Goal: Use online tool/utility: Utilize a website feature to perform a specific function

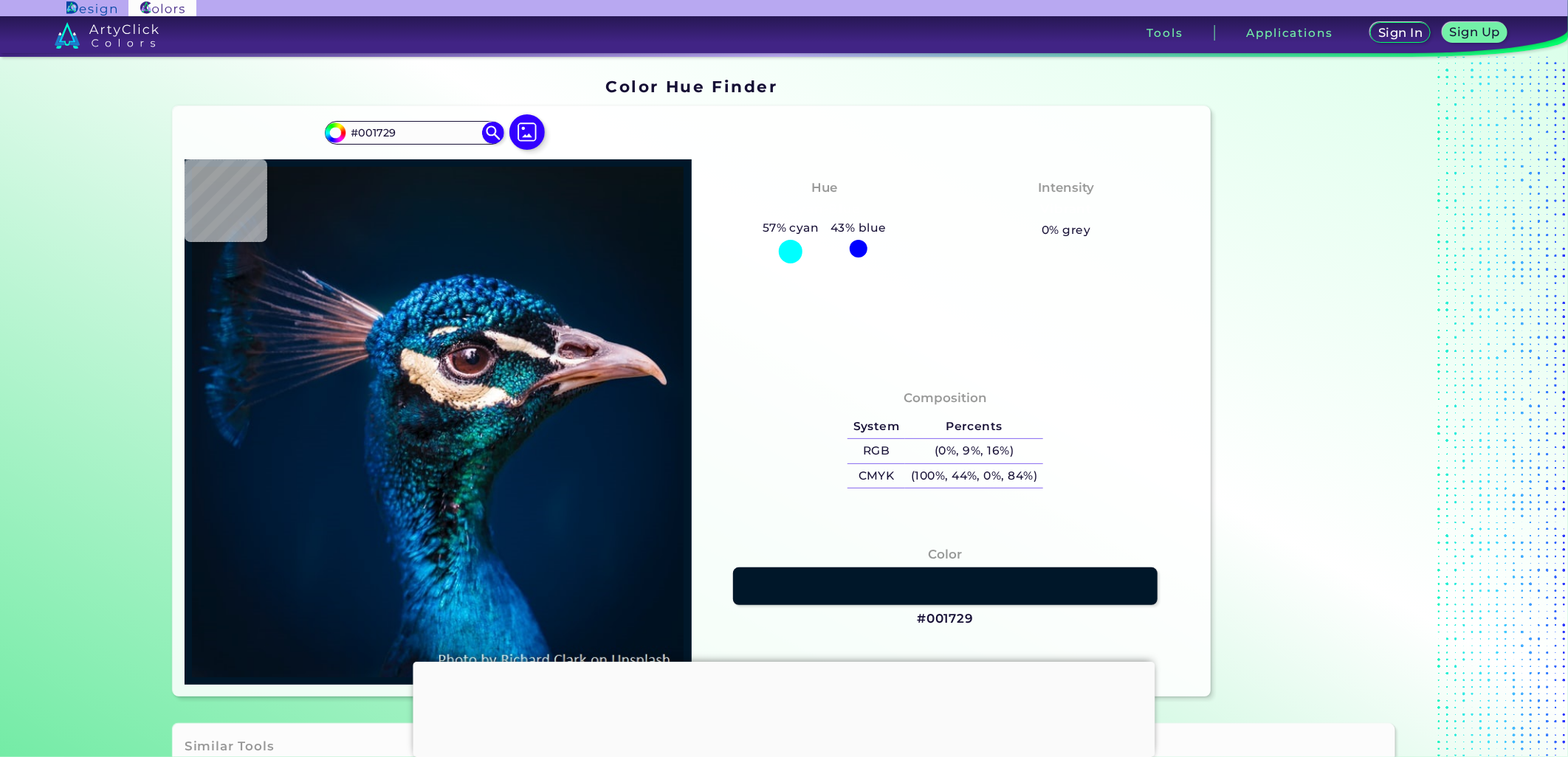
type input "#0c1620"
type input "#0C1620"
type input "#07131f"
type input "#07131F"
type input "#111622"
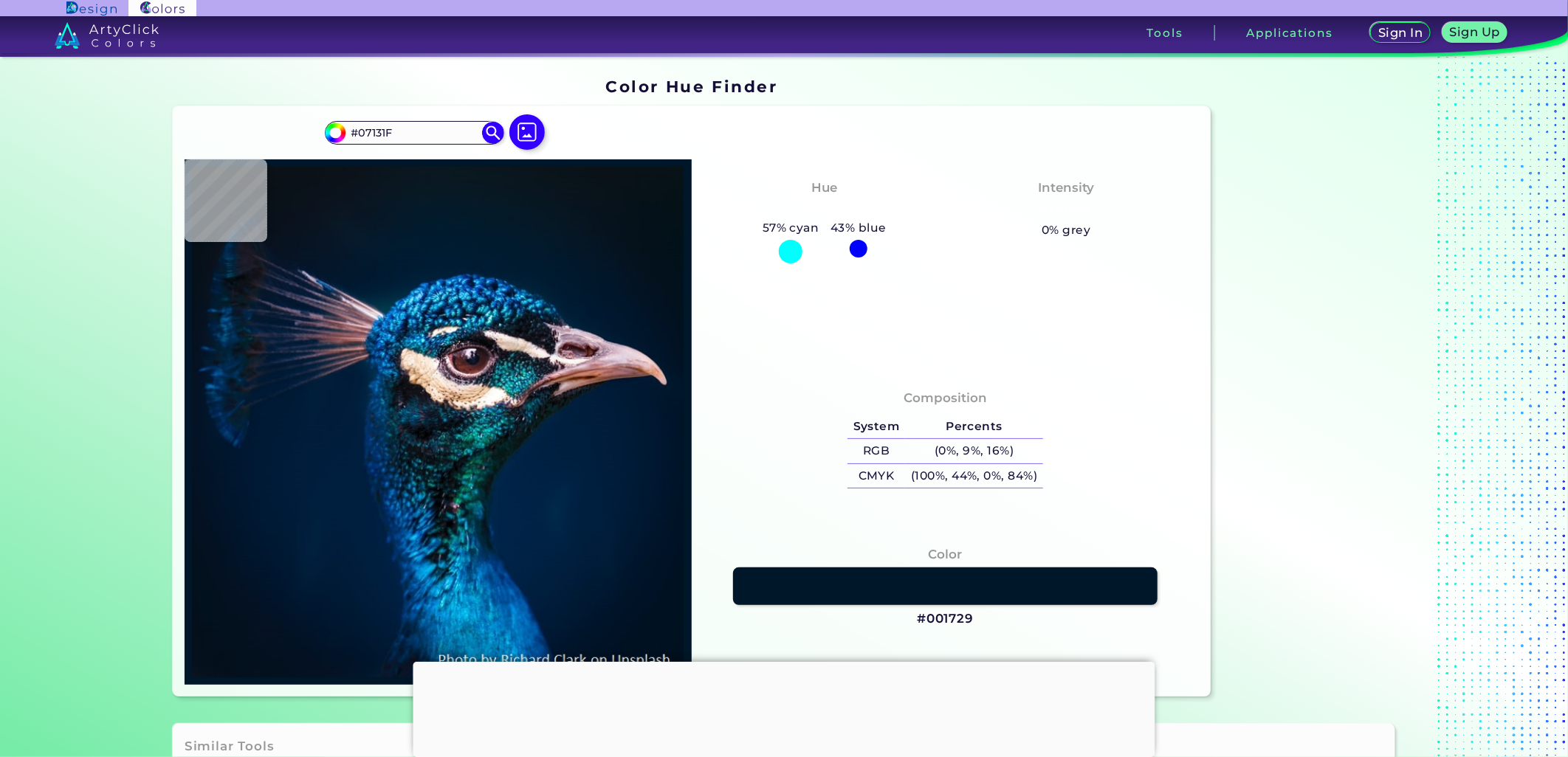
type input "#111622"
type input "#021b2b"
type input "#021B2B"
type input "#021b35"
type input "#021B35"
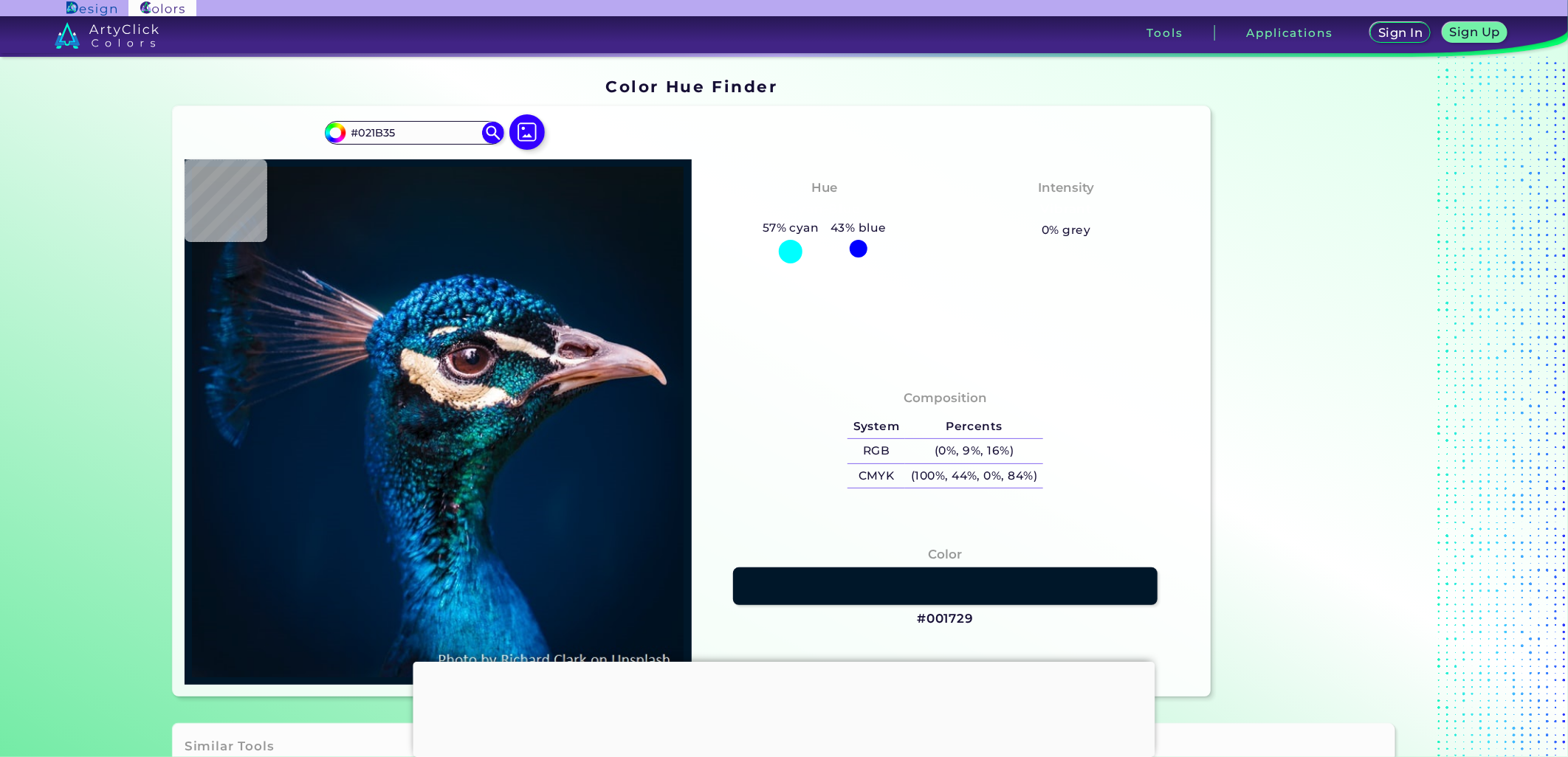
type input "#05172c"
type input "#05172C"
type input "#052d51"
type input "#052D51"
type input "#092d4d"
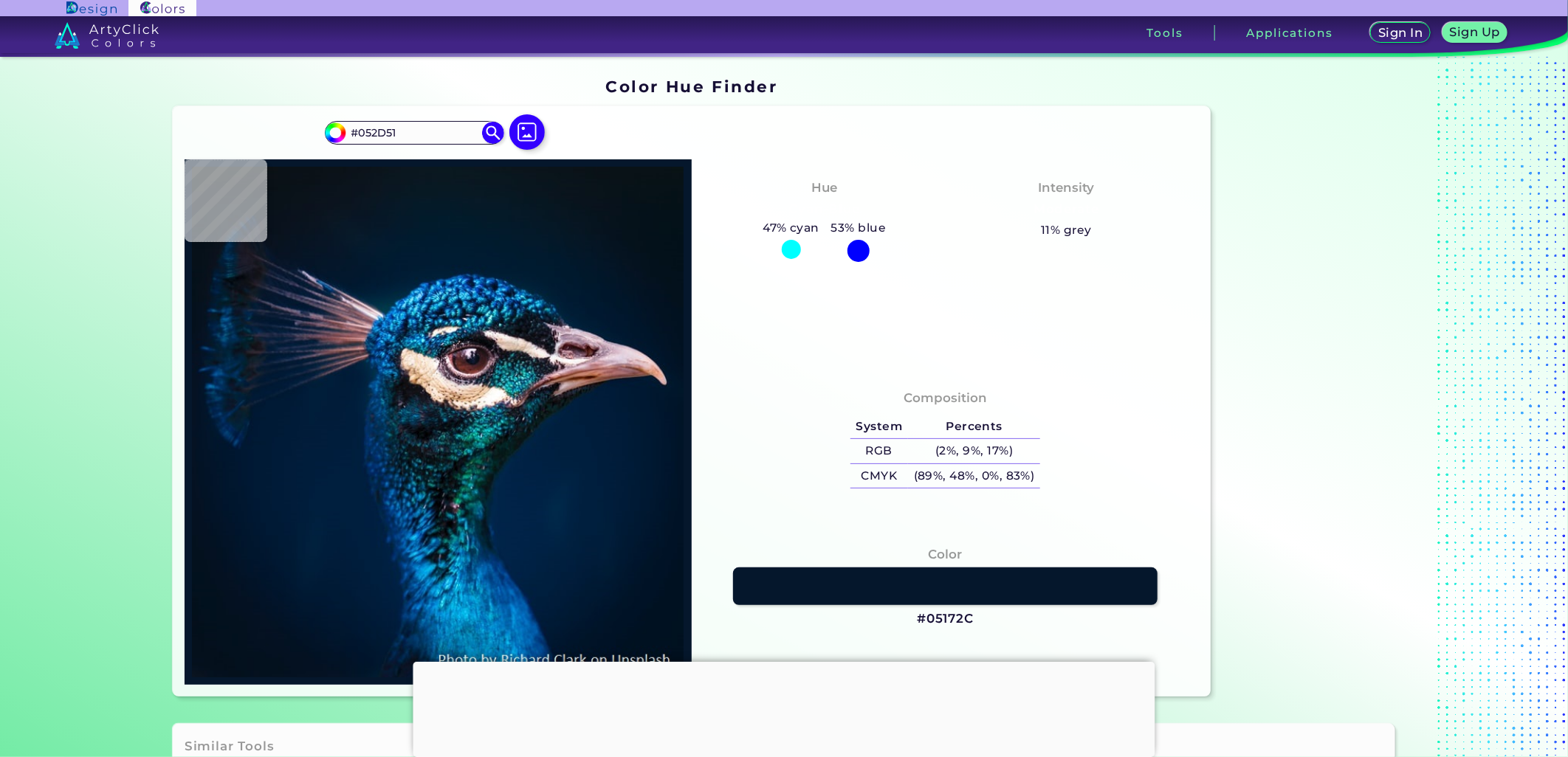
type input "#092D4D"
type input "#042544"
type input "#002039"
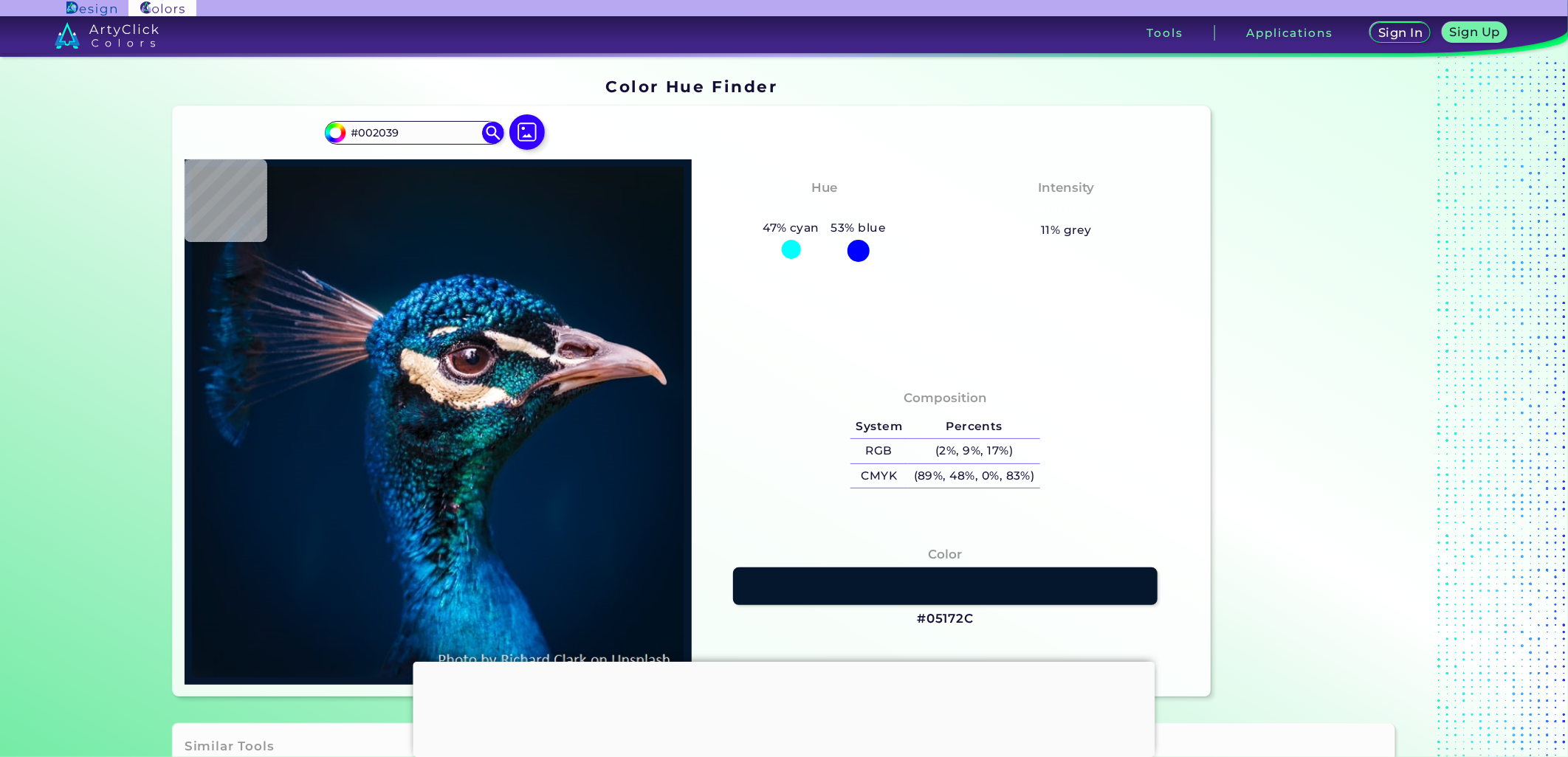
type input "#011e33"
type input "#011E33"
type input "#041f33"
type input "#041F33"
type input "#044171"
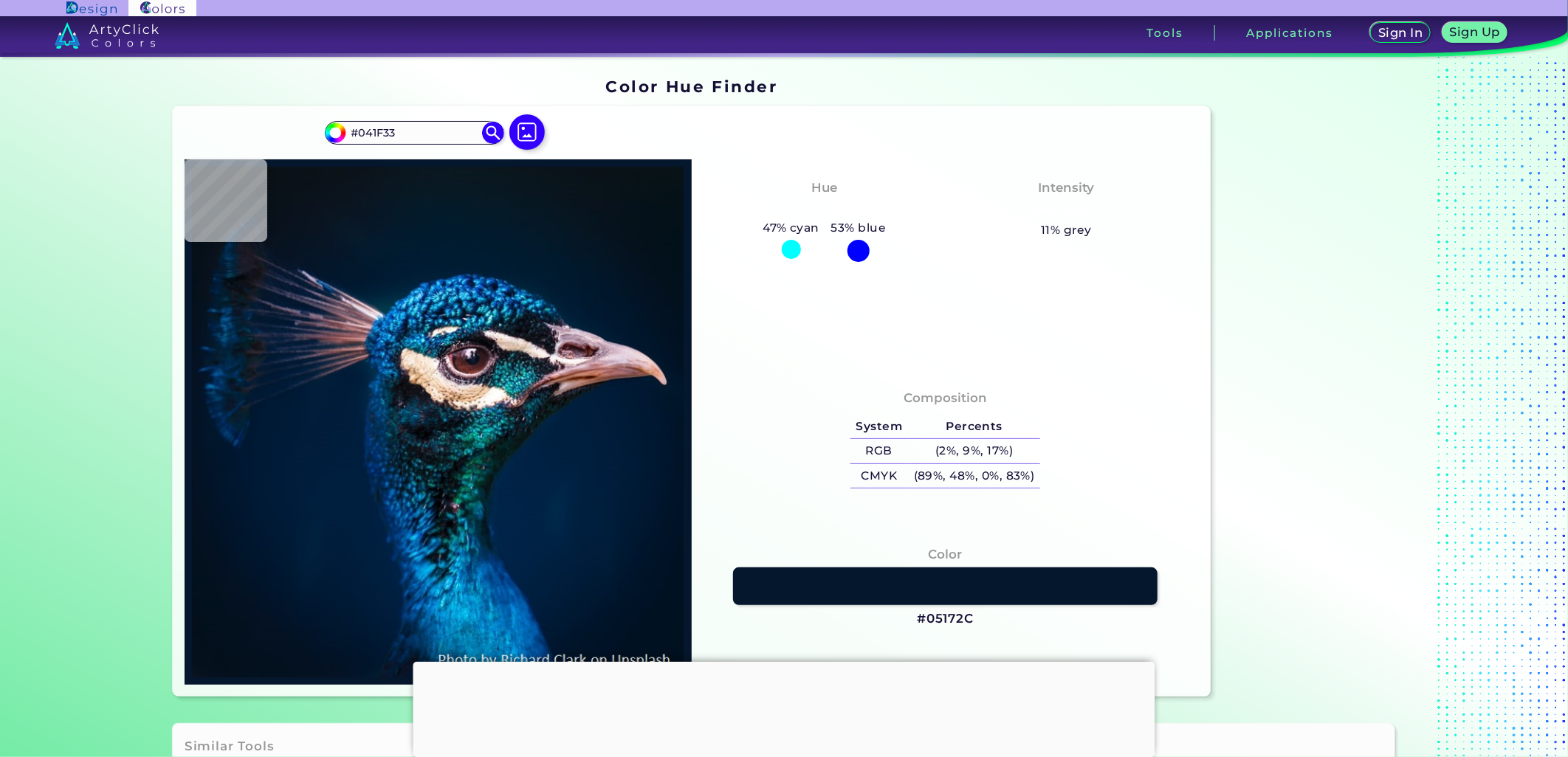
type input "#044171"
type input "#023051"
type input "#081f2f"
type input "#081F2F"
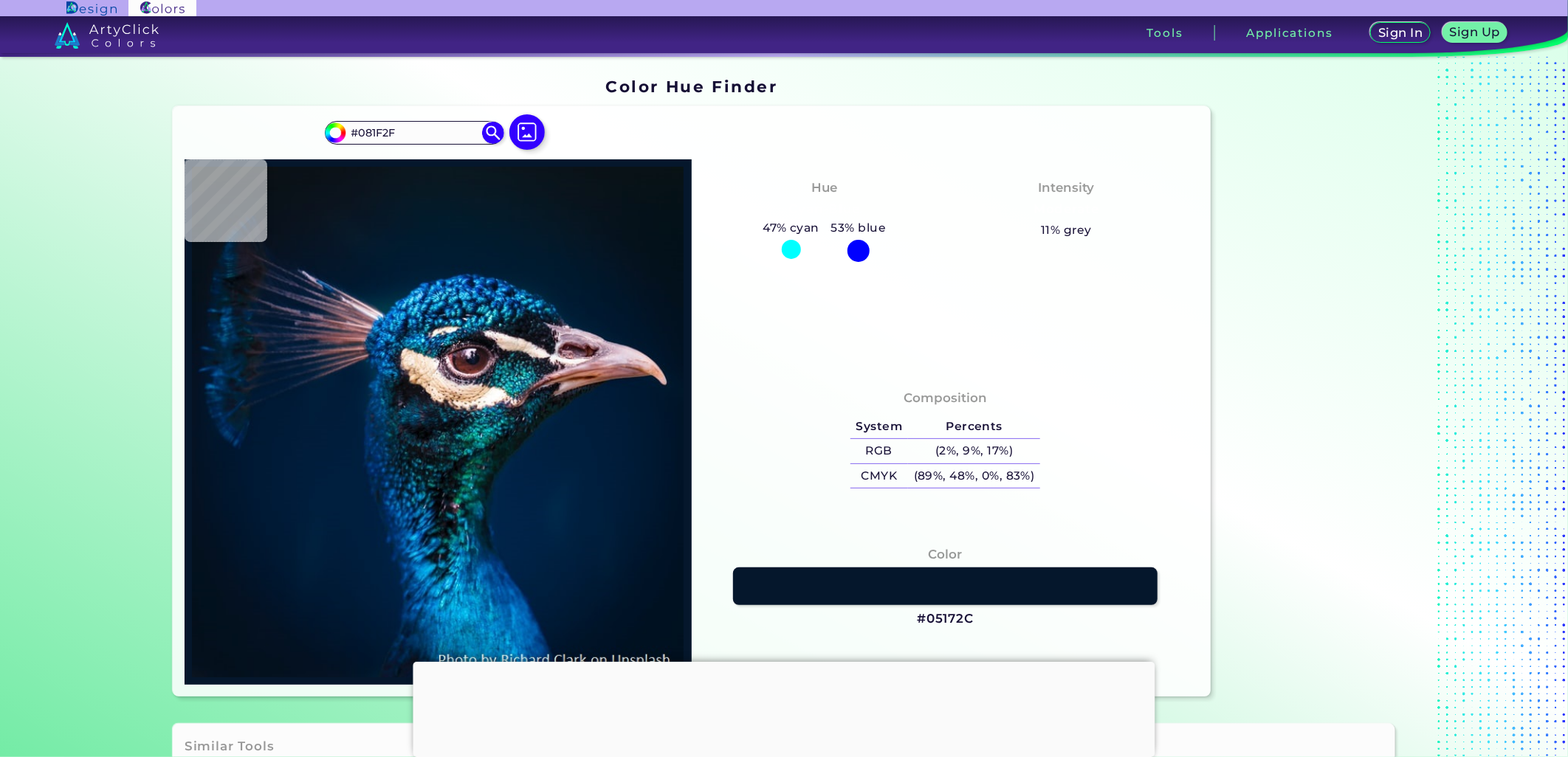
type input "#061b2c"
type input "#061B2C"
type input "#121a2d"
type input "#121A2D"
type input "#081628"
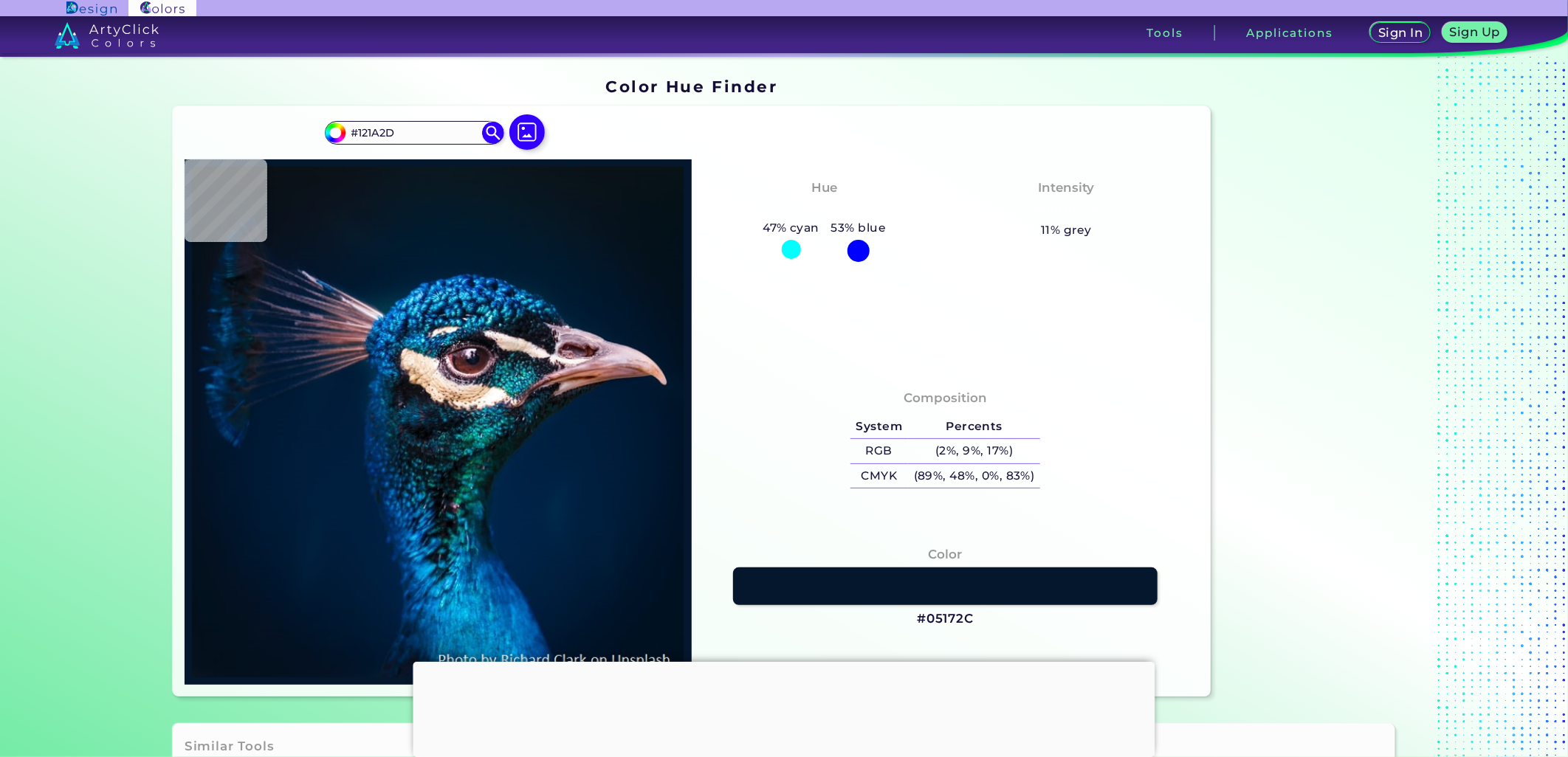
type input "#081628"
type input "#0a1c34"
type input "#0A1C34"
type input "#0d192f"
type input "#0D192F"
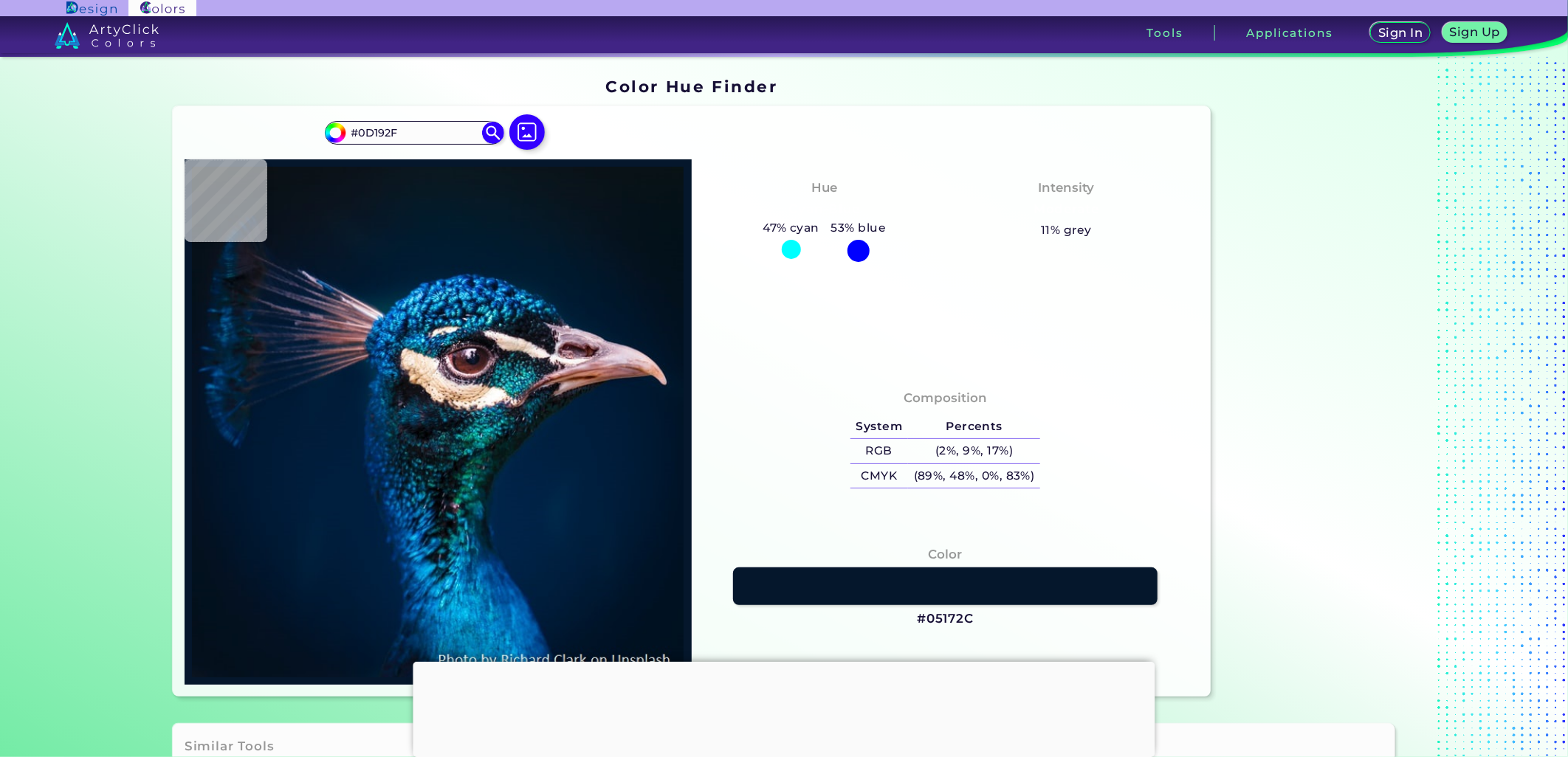
type input "#071323"
type input "#071321"
type input "#09131f"
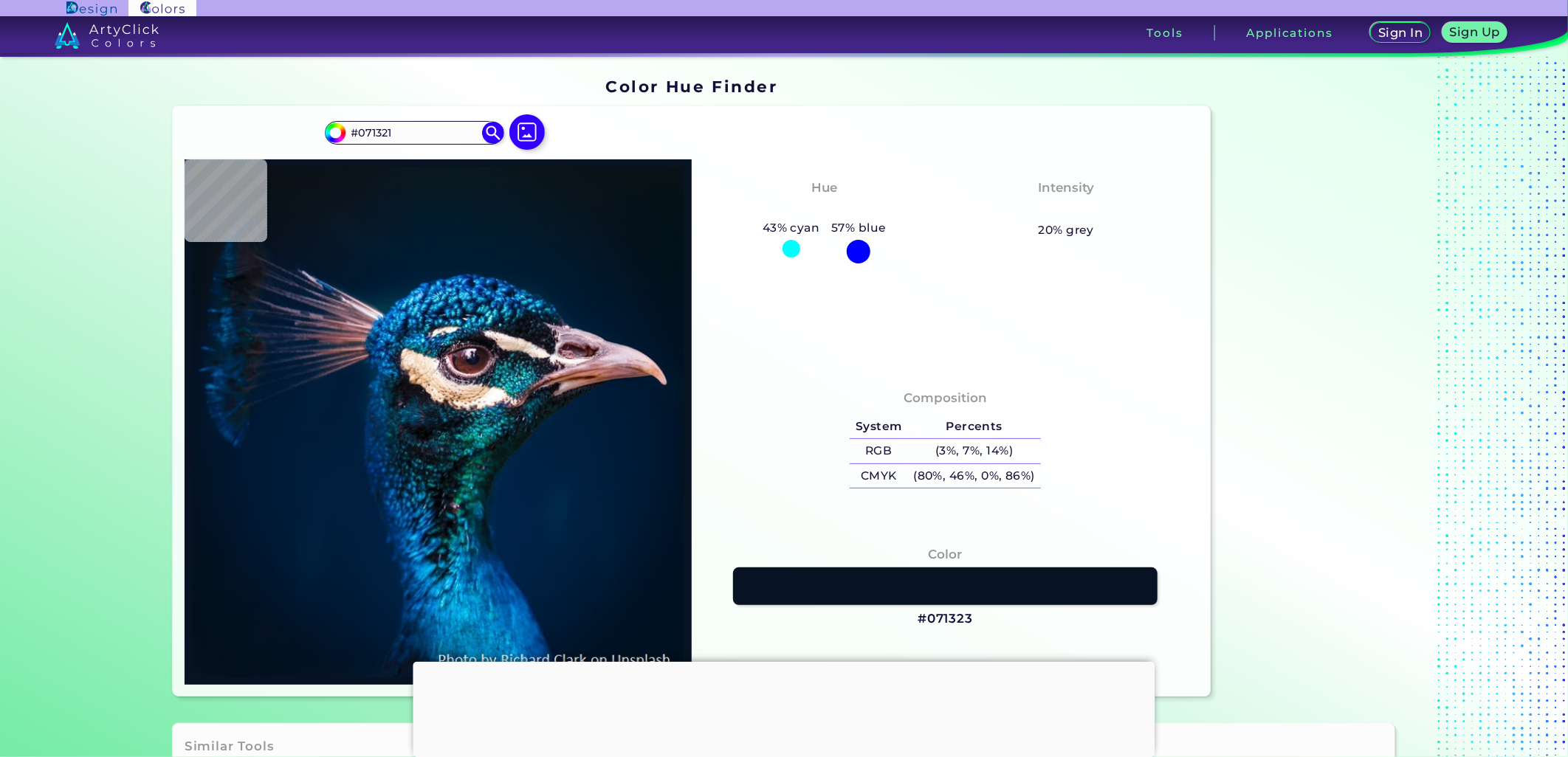
type input "#09131F"
type input "#0a111d"
type input "#0A111D"
type input "#0a121d"
type input "#0A121D"
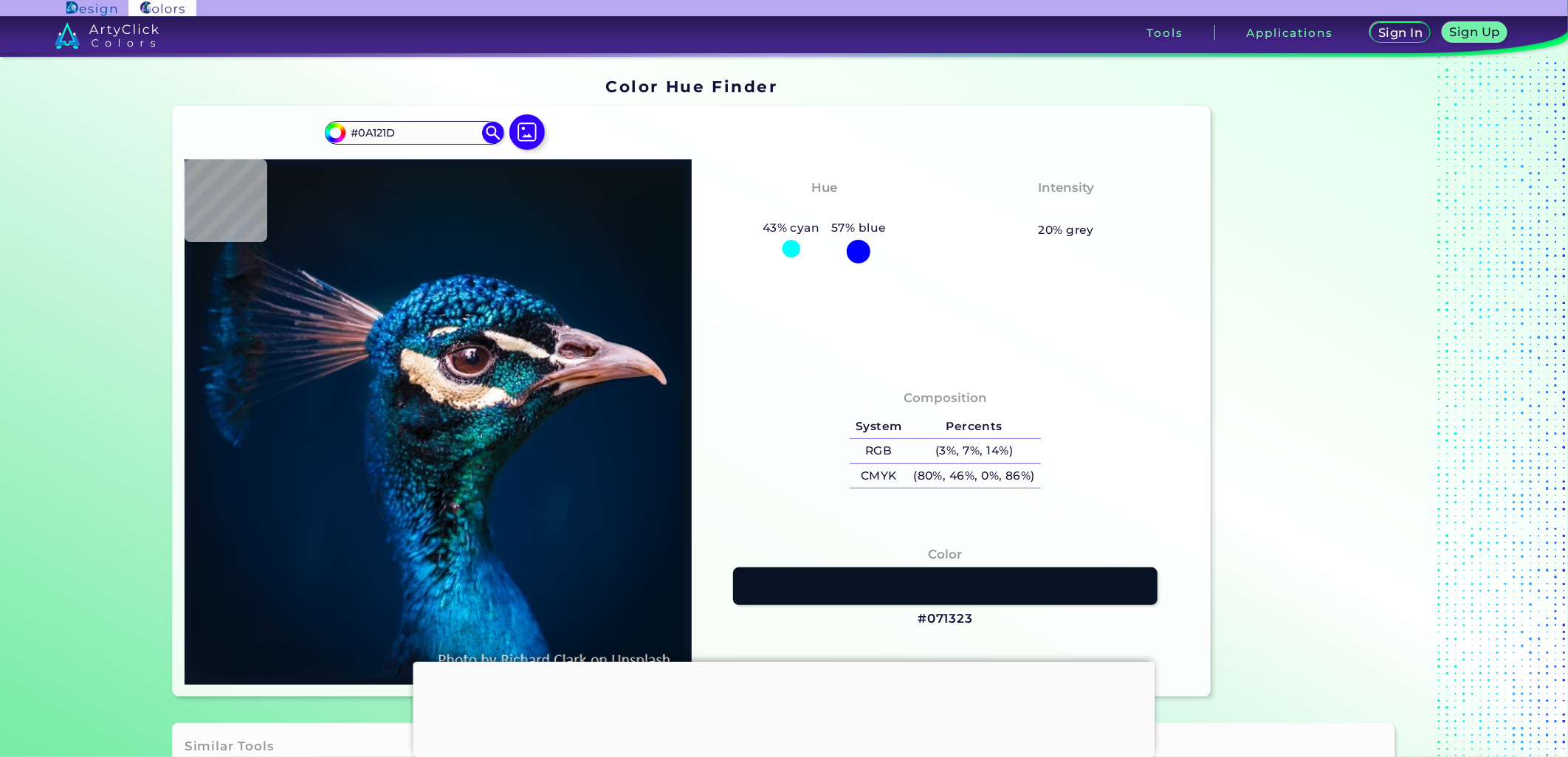
type input "#0a131a"
type input "#0A131A"
type input "#091219"
type input "#09111c"
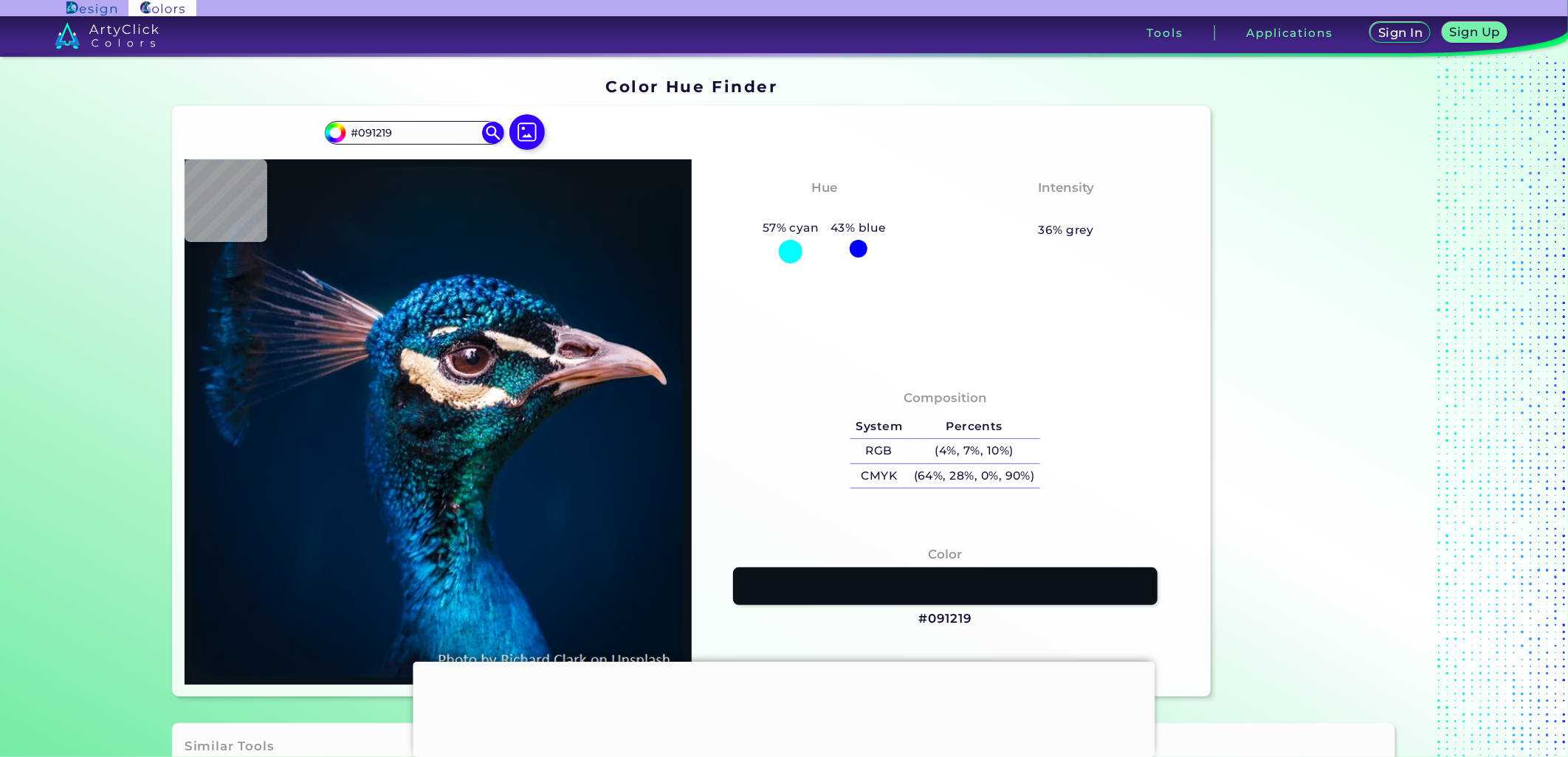
type input "#09111C"
type input "#071321"
type input "#061626"
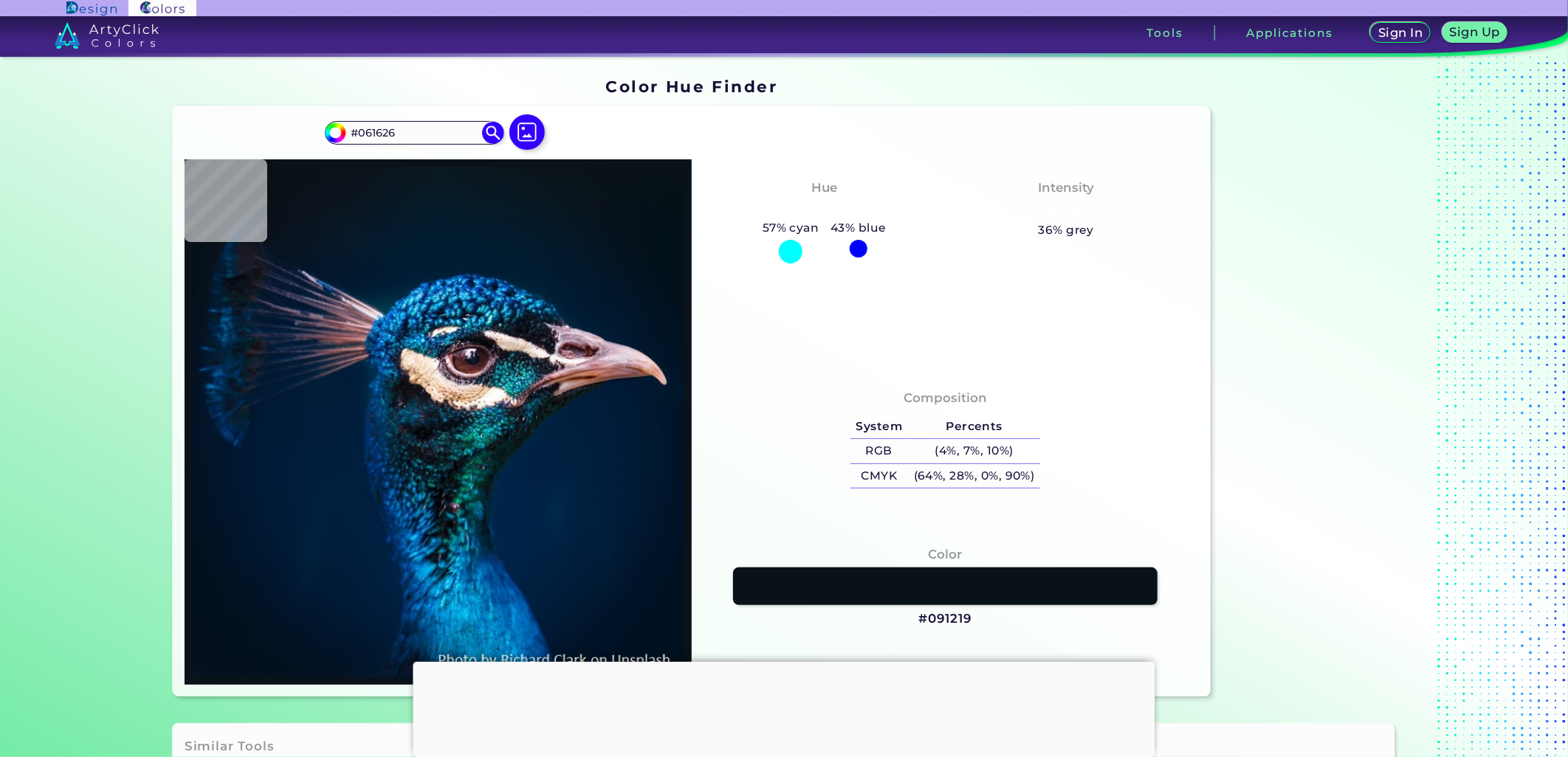
type input "#05162a"
type input "#05162A"
type input "#011a30"
type input "#011A30"
type input "#011b32"
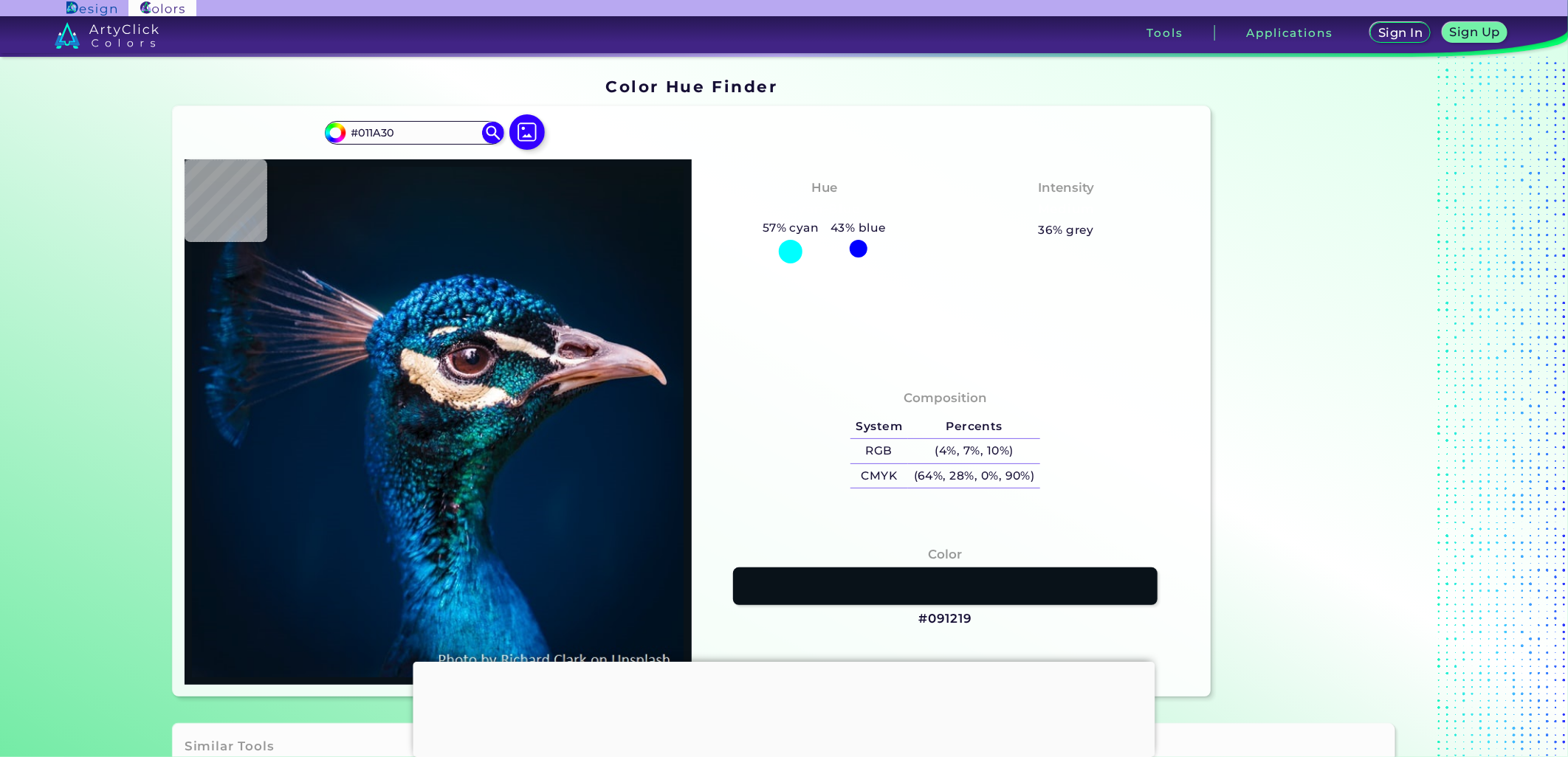
type input "#011B32"
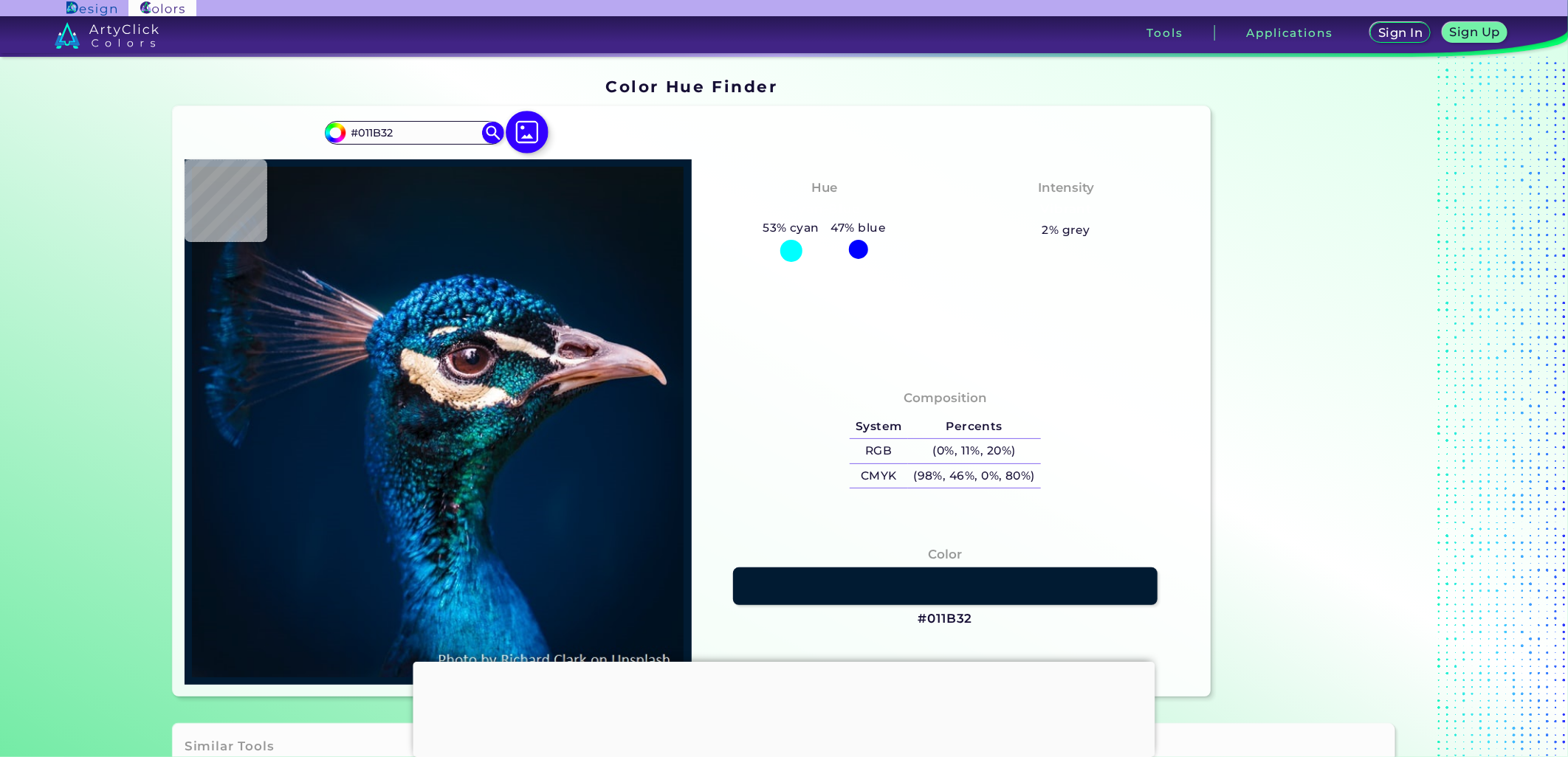
click at [532, 138] on img at bounding box center [528, 132] width 43 height 43
click at [0, 0] on input "file" at bounding box center [0, 0] width 0 height 0
type input "#ffffff"
type input "#FFFFFF"
type input "#014b88"
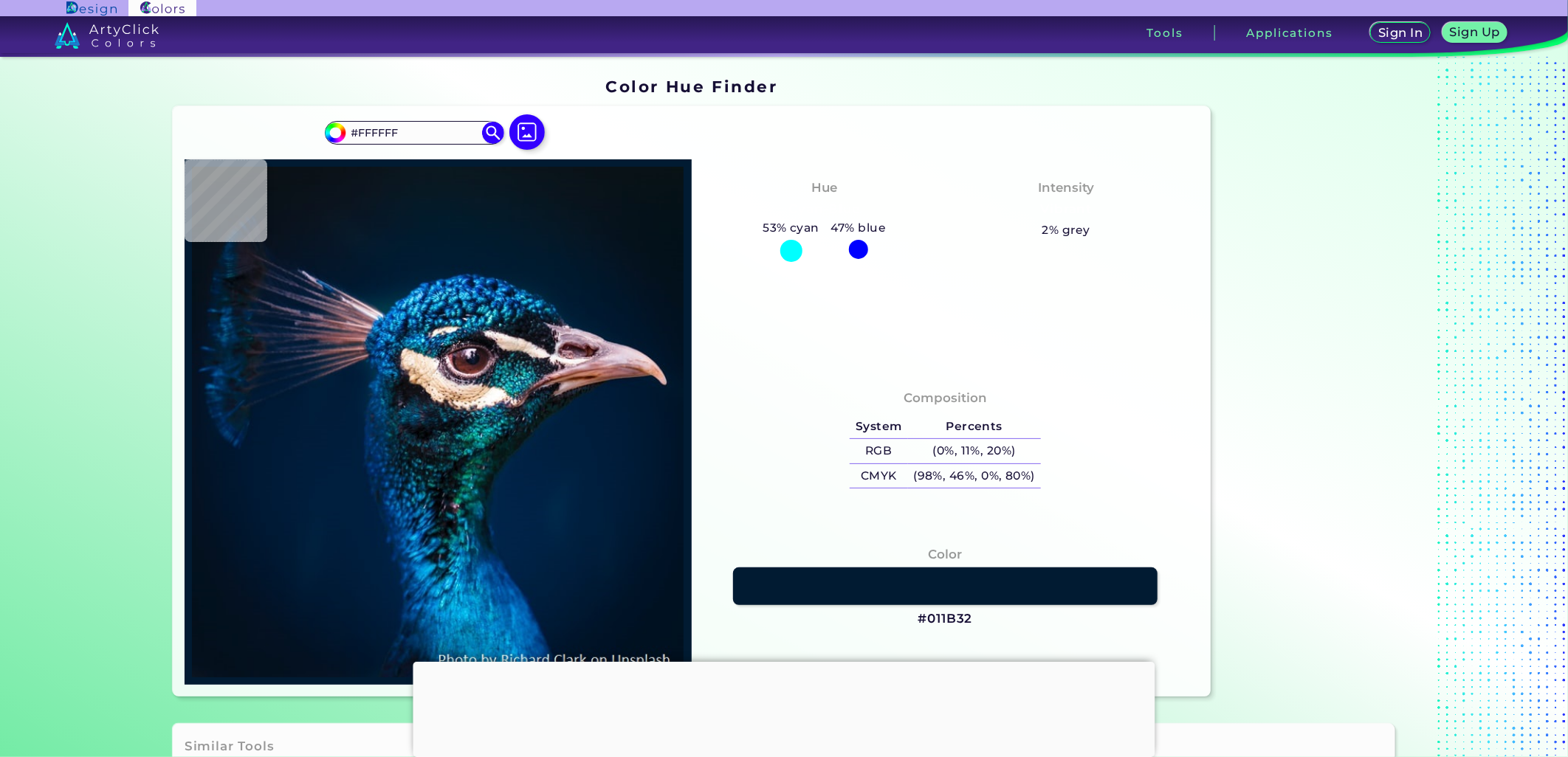
type input "#014B88"
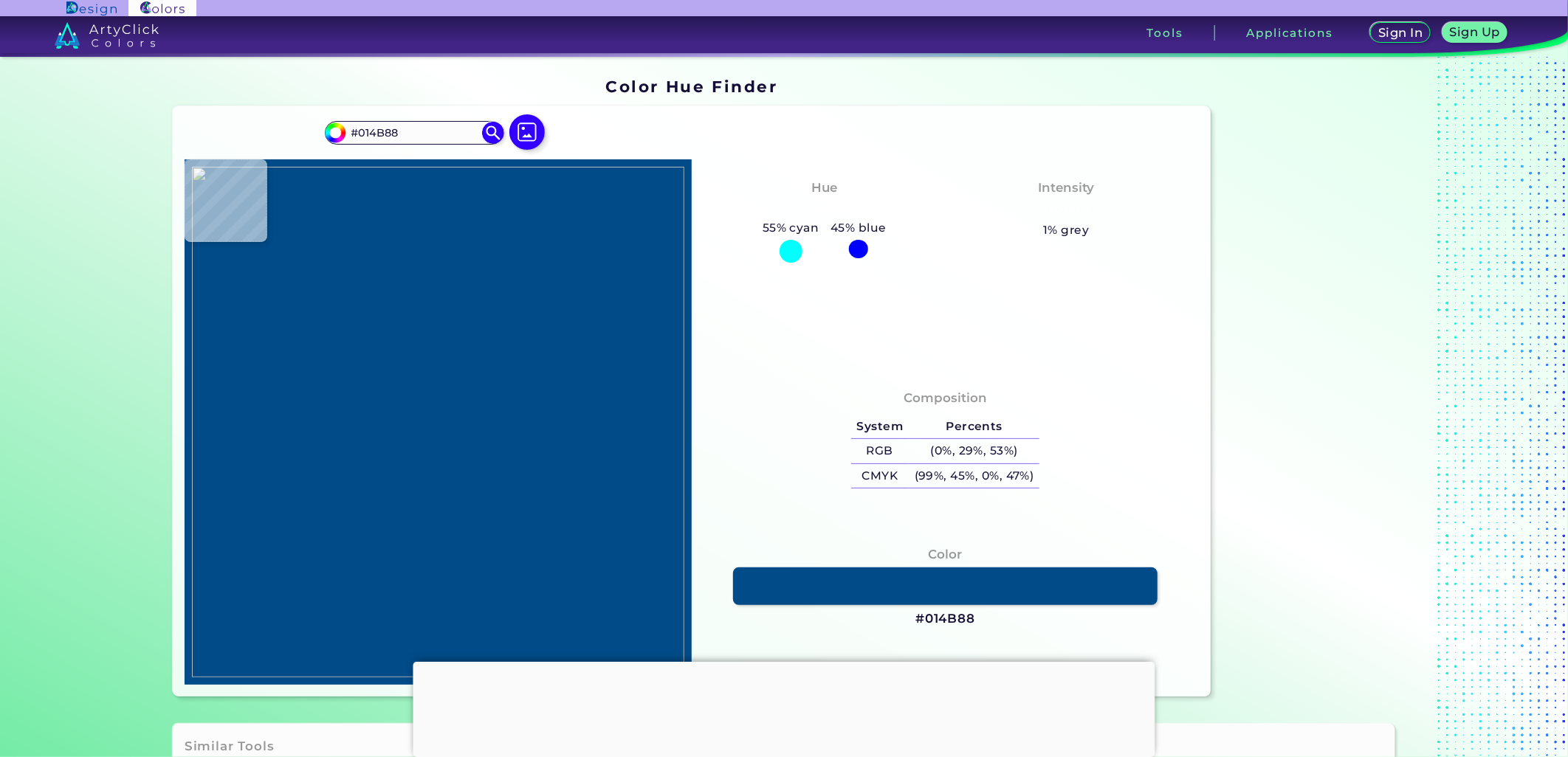
type input "#ffffff"
type input "#FFFFFF"
type input "#282828"
type input "#555658"
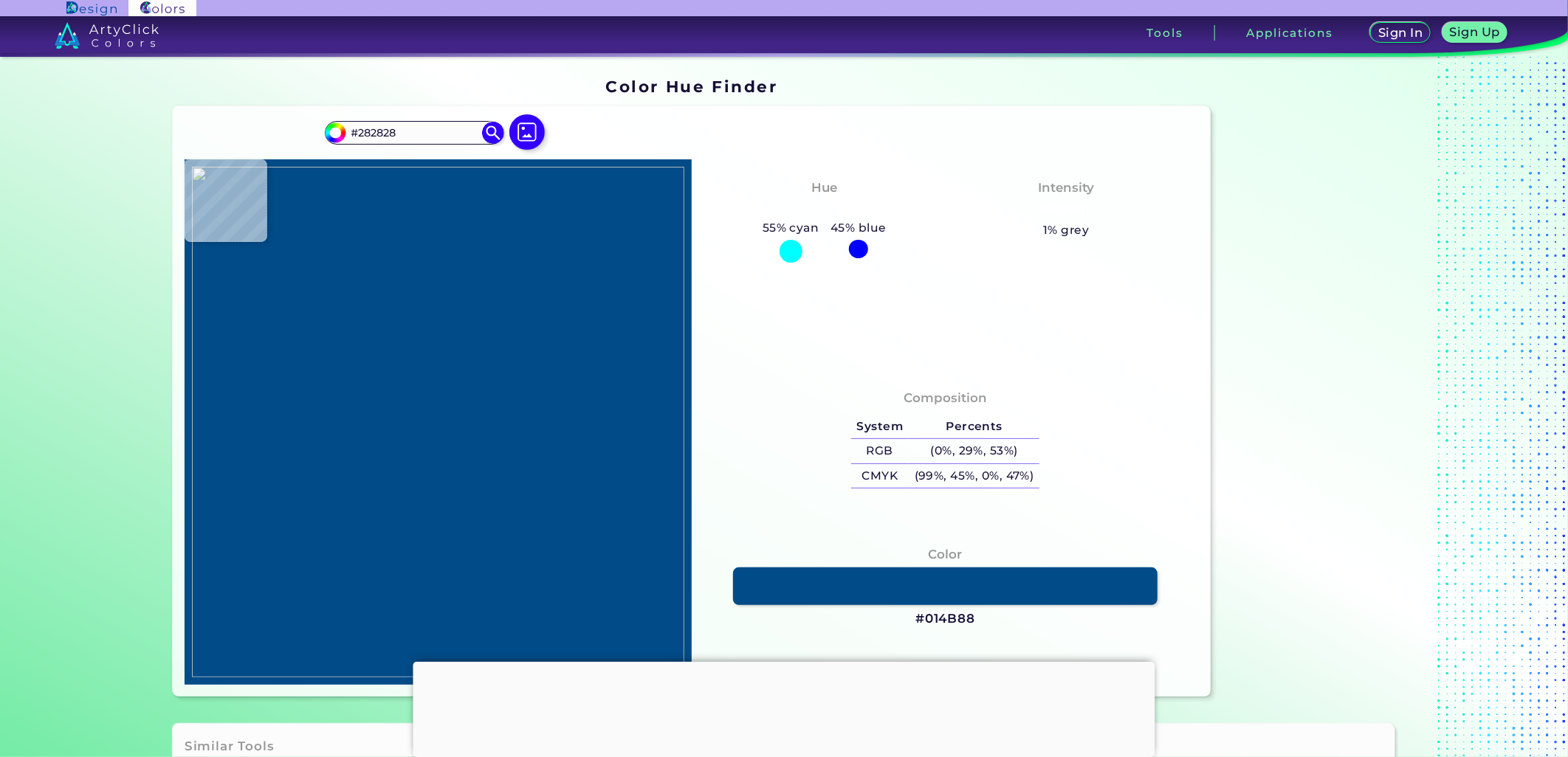
type input "#555658"
type input "#0e5f9e"
type input "#0E5F9E"
type input "#035898"
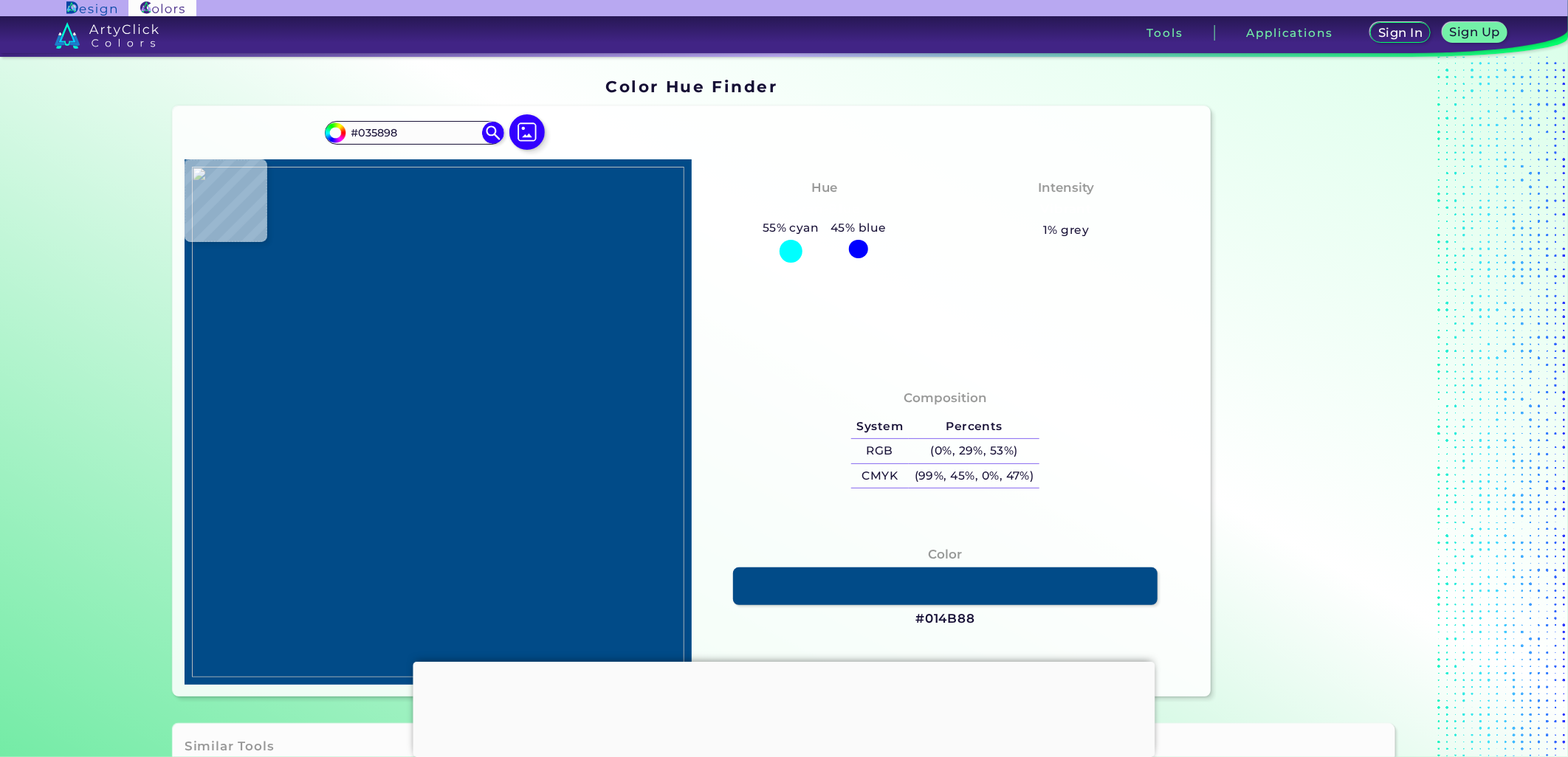
type input "#055a9a"
type input "#055A9A"
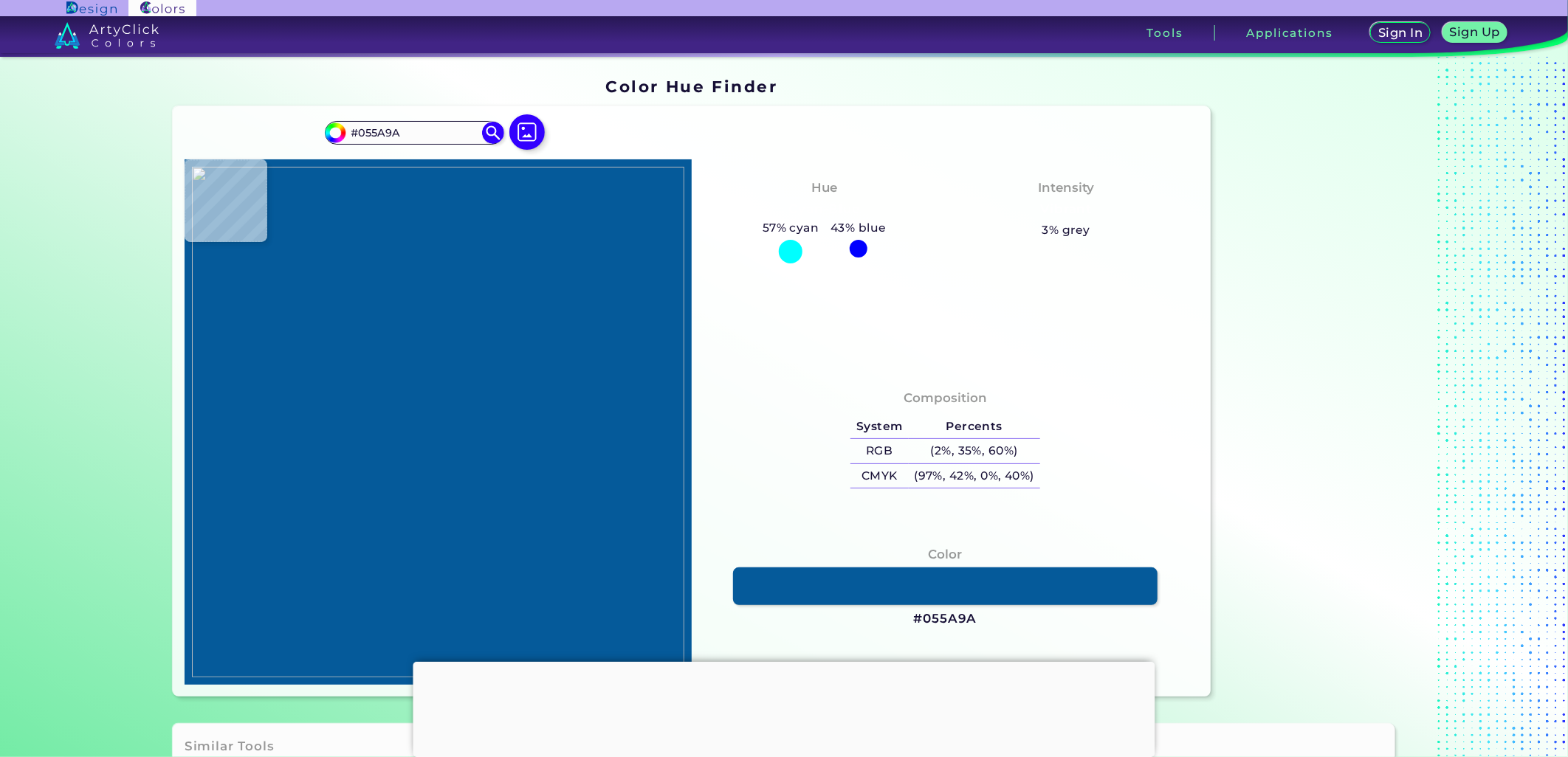
type input "#065b9b"
type input "#065B9B"
type input "#035d9b"
type input "#035D9B"
type input "#0f639f"
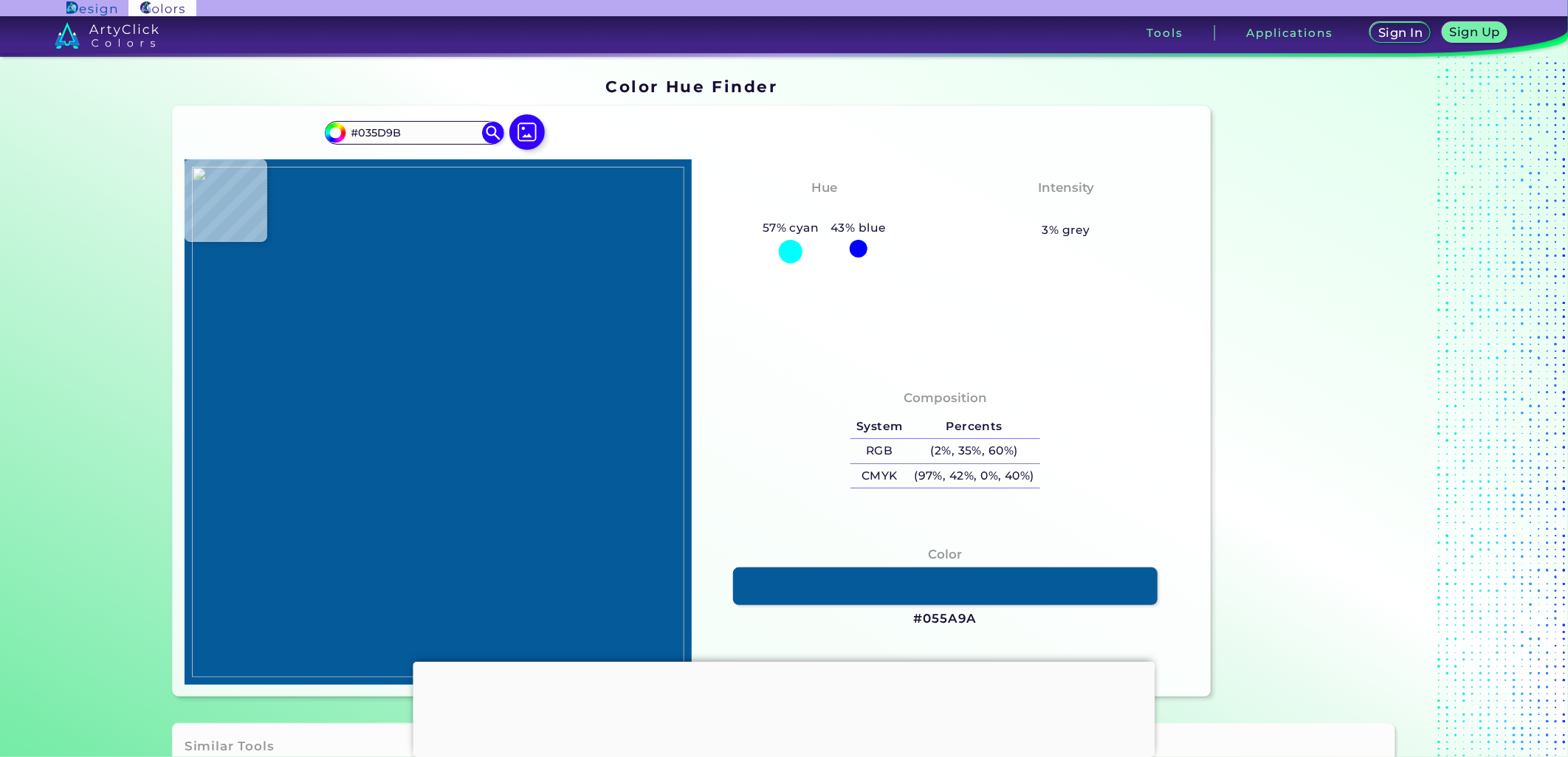
type input "#0F639F"
type input "#18679f"
type input "#18679F"
type input "#1866a9"
type input "#1866A9"
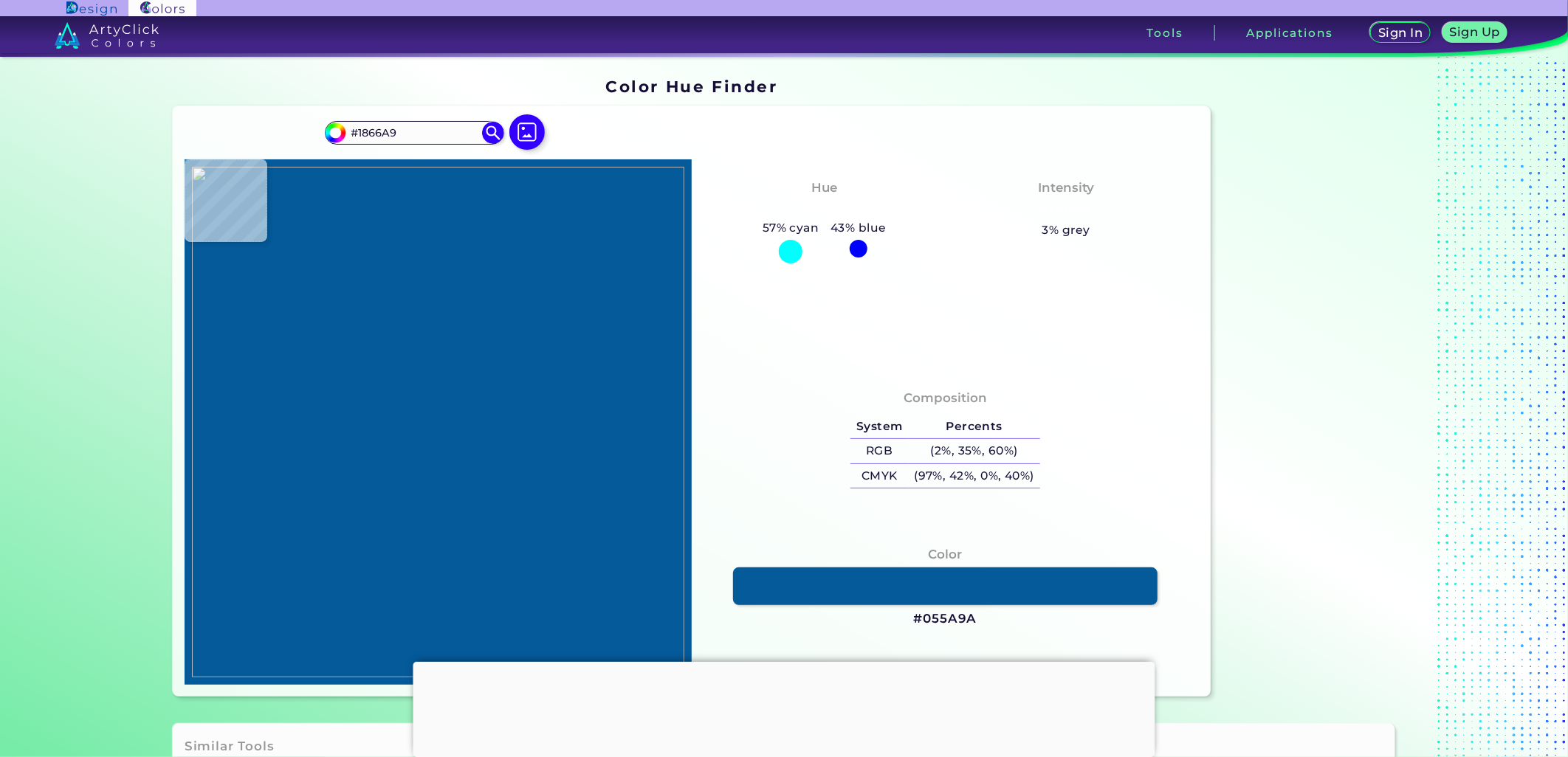
type input "#0f63a2"
type input "#0F63A2"
type input "#005797"
type input "#16496f"
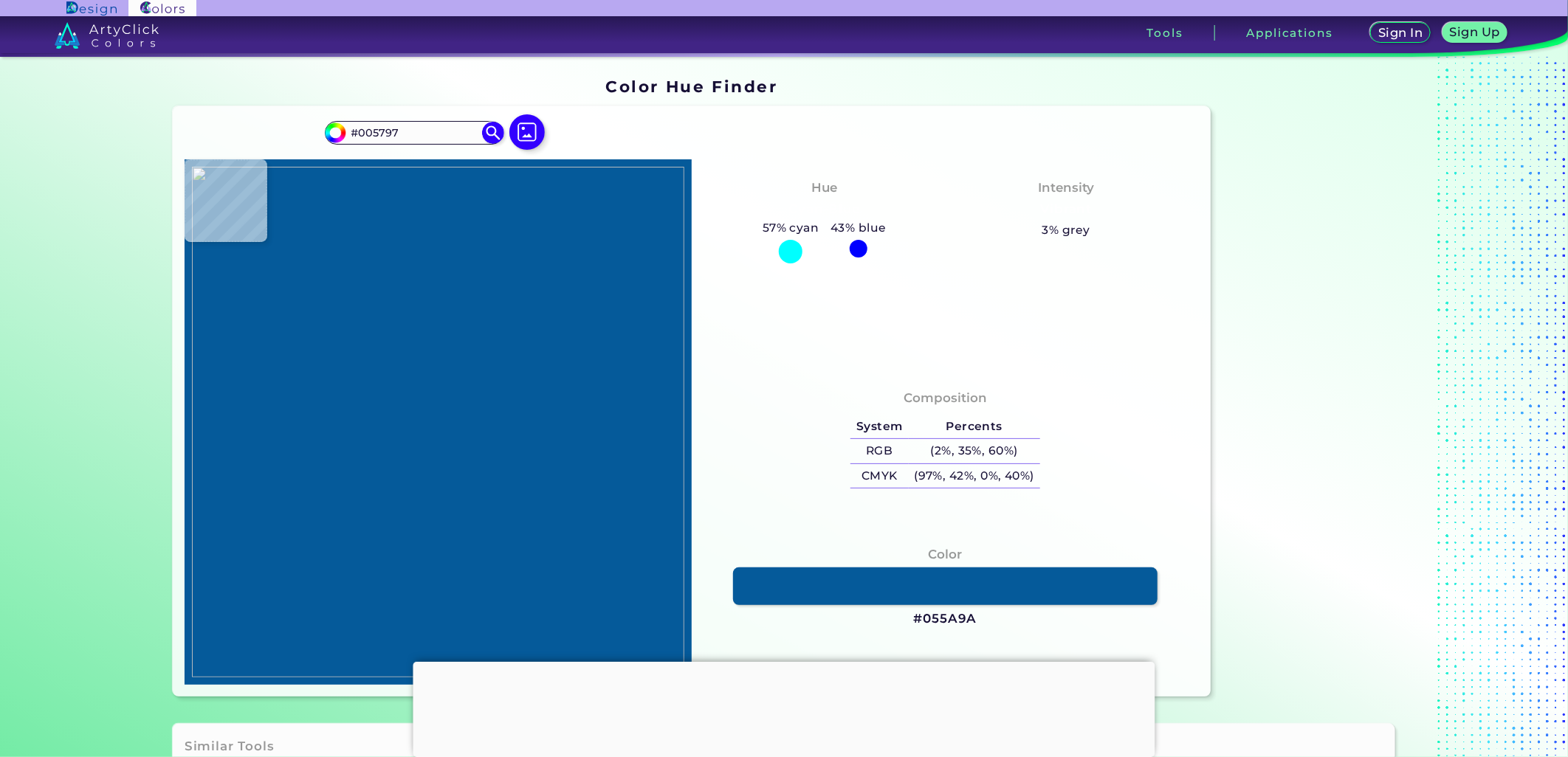
type input "#16496F"
type input "#bfdcec"
type input "#BFDCEC"
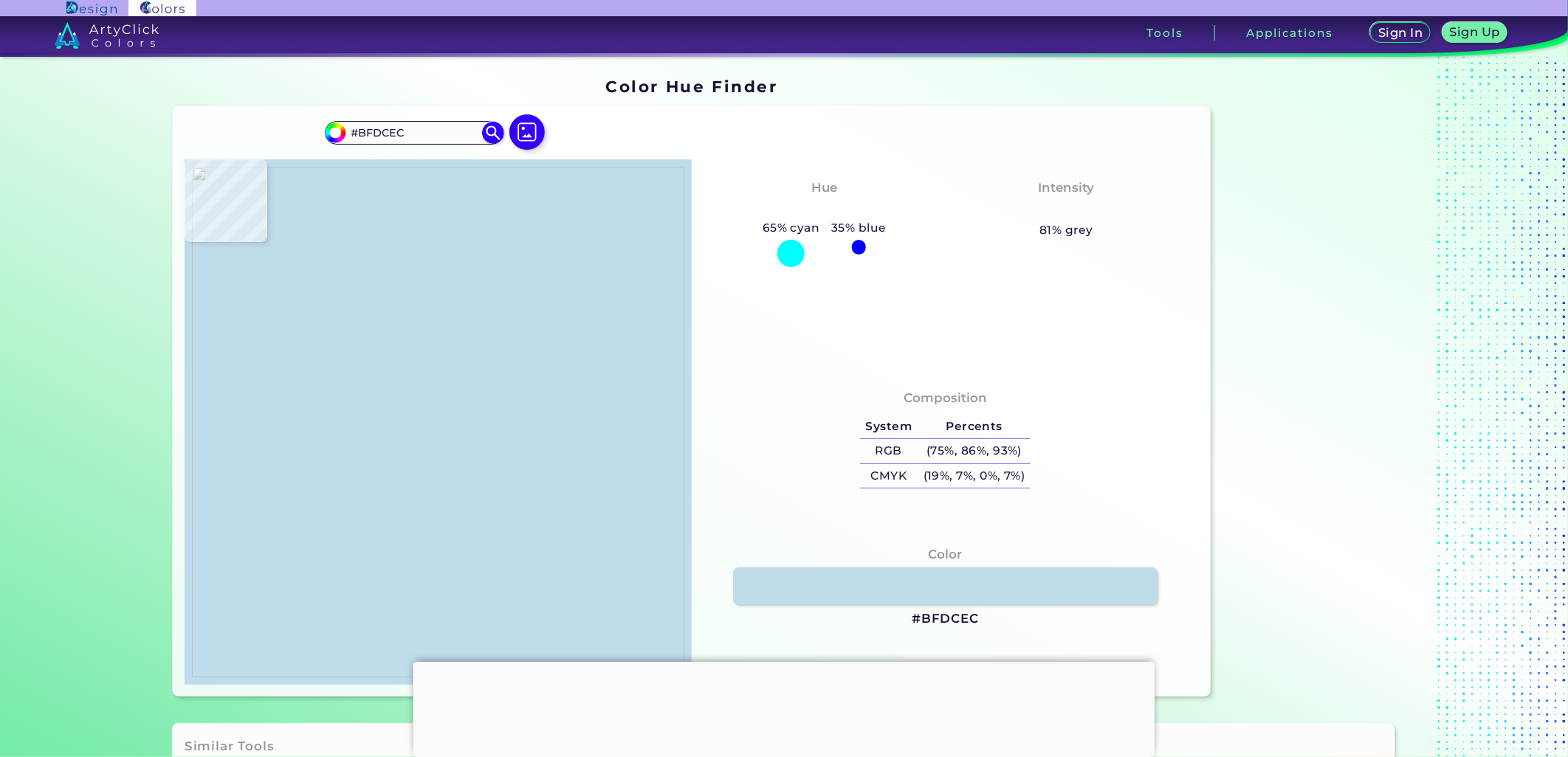
type input "#004c8b"
type input "#004C8B"
type input "#fcfef5"
type input "#FCFEF5"
type input "#ffffff"
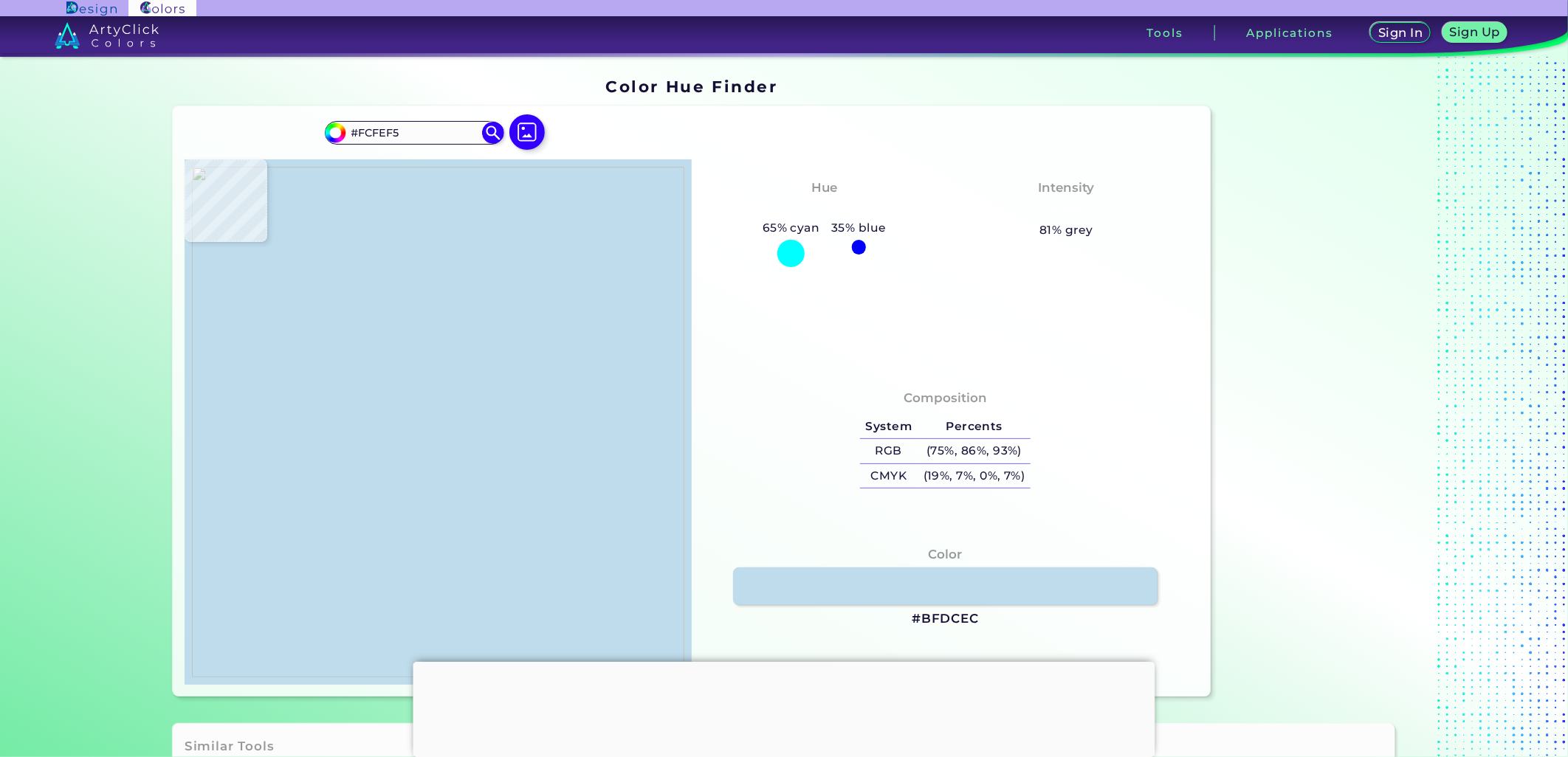
type input "#FFFFFF"
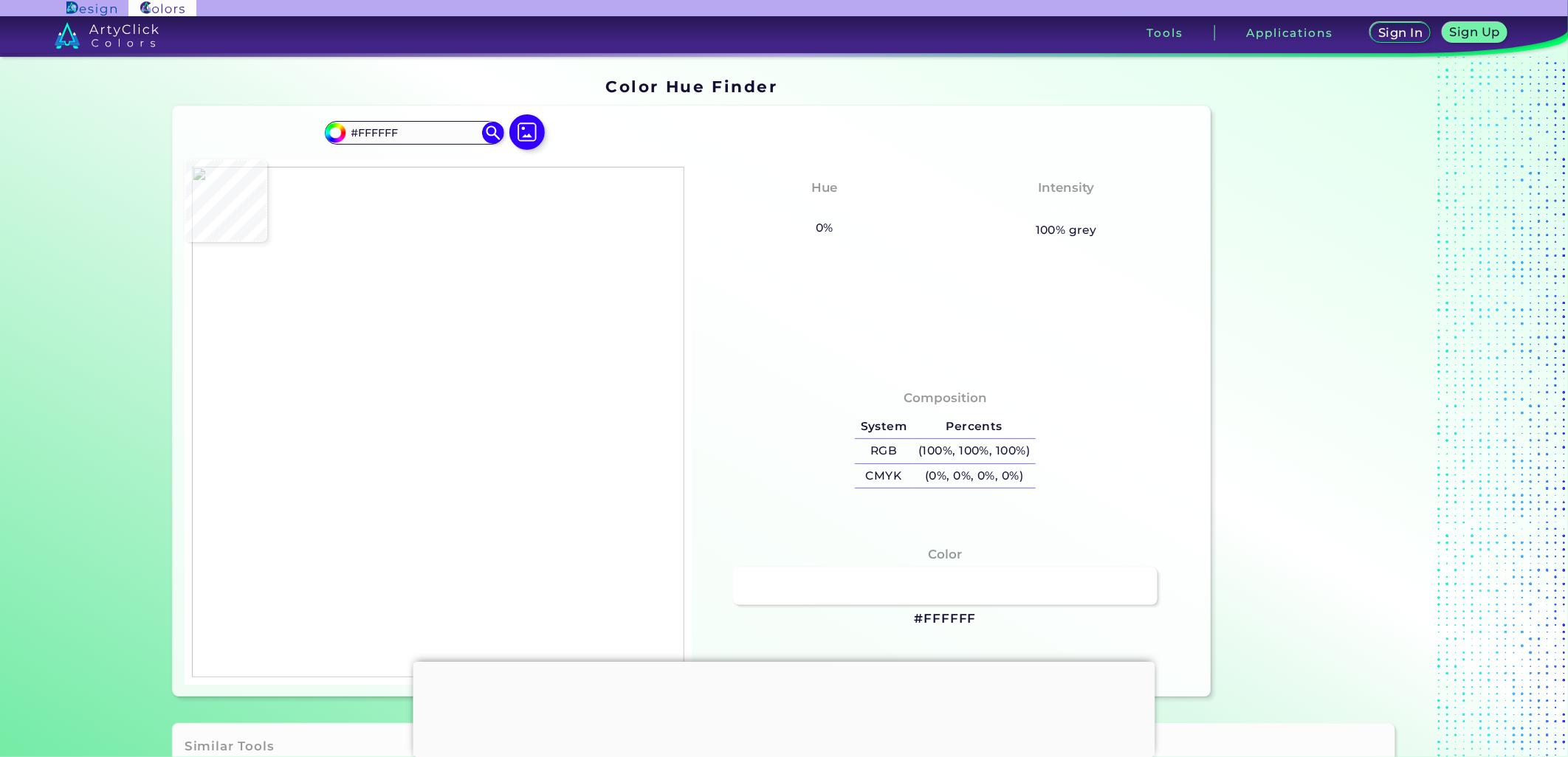
type input "#fafeff"
type input "#FAFEFF"
type input "#fbffff"
type input "#FBFFFF"
type input "#014b88"
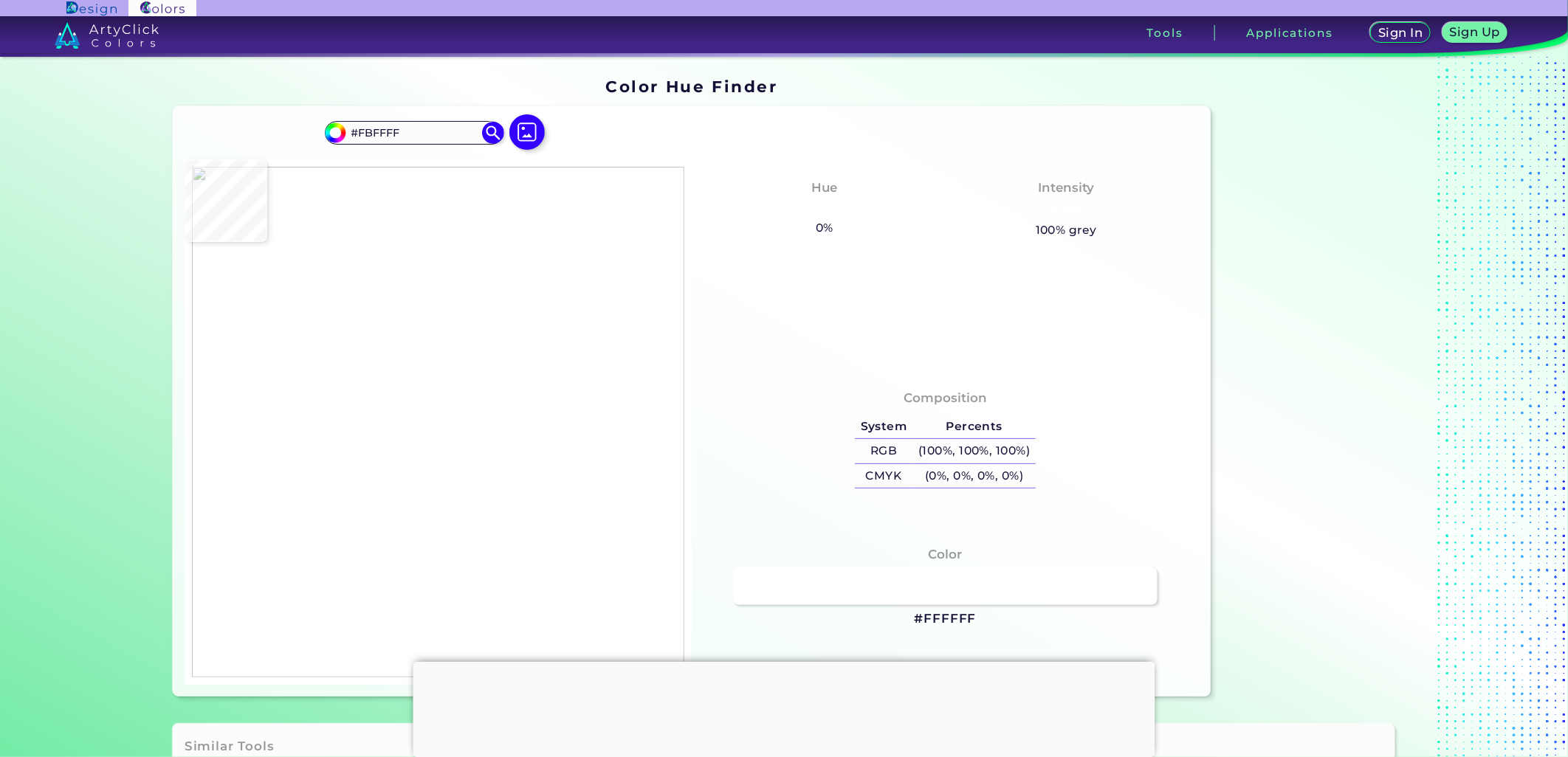
type input "#014B88"
type input "#0e527b"
type input "#0E527B"
type input "#f0fdff"
type input "#F0FDFF"
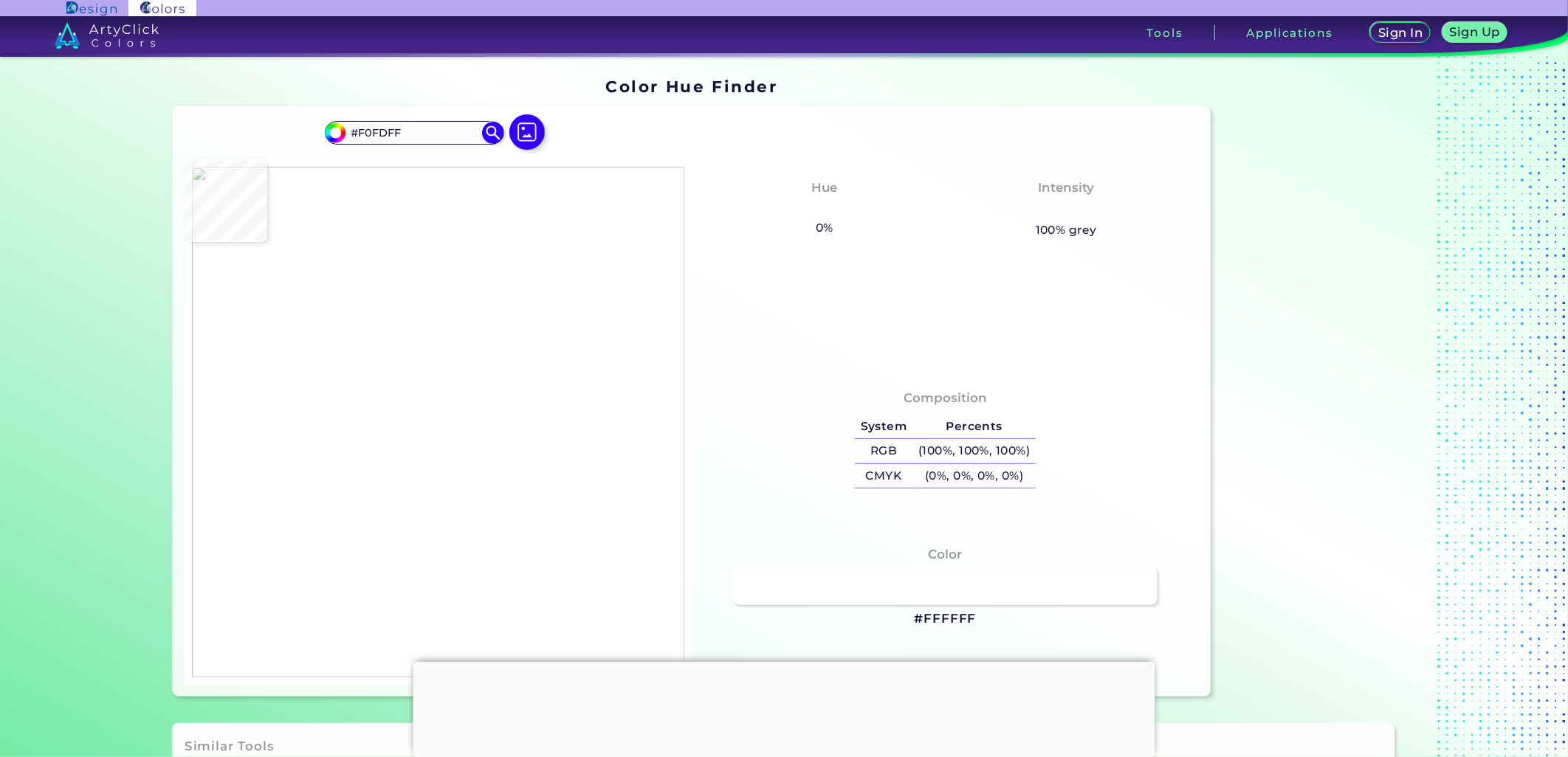
type input "#232122"
type input "#ffffff"
type input "#FFFFFF"
type input "#fcfcfc"
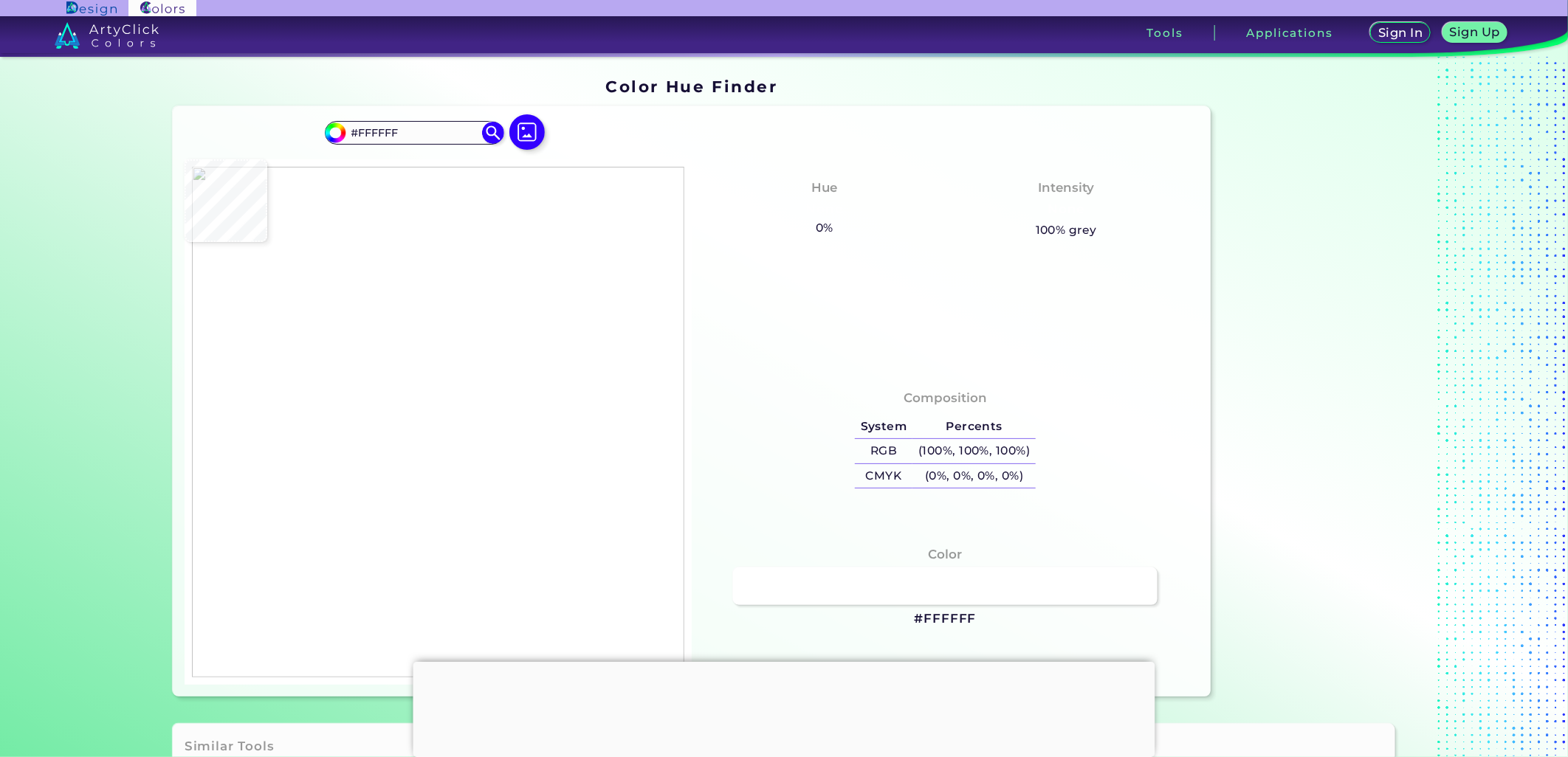
type input "#FCFCFC"
type input "#201e1f"
type input "#201E1F"
type input "#232122"
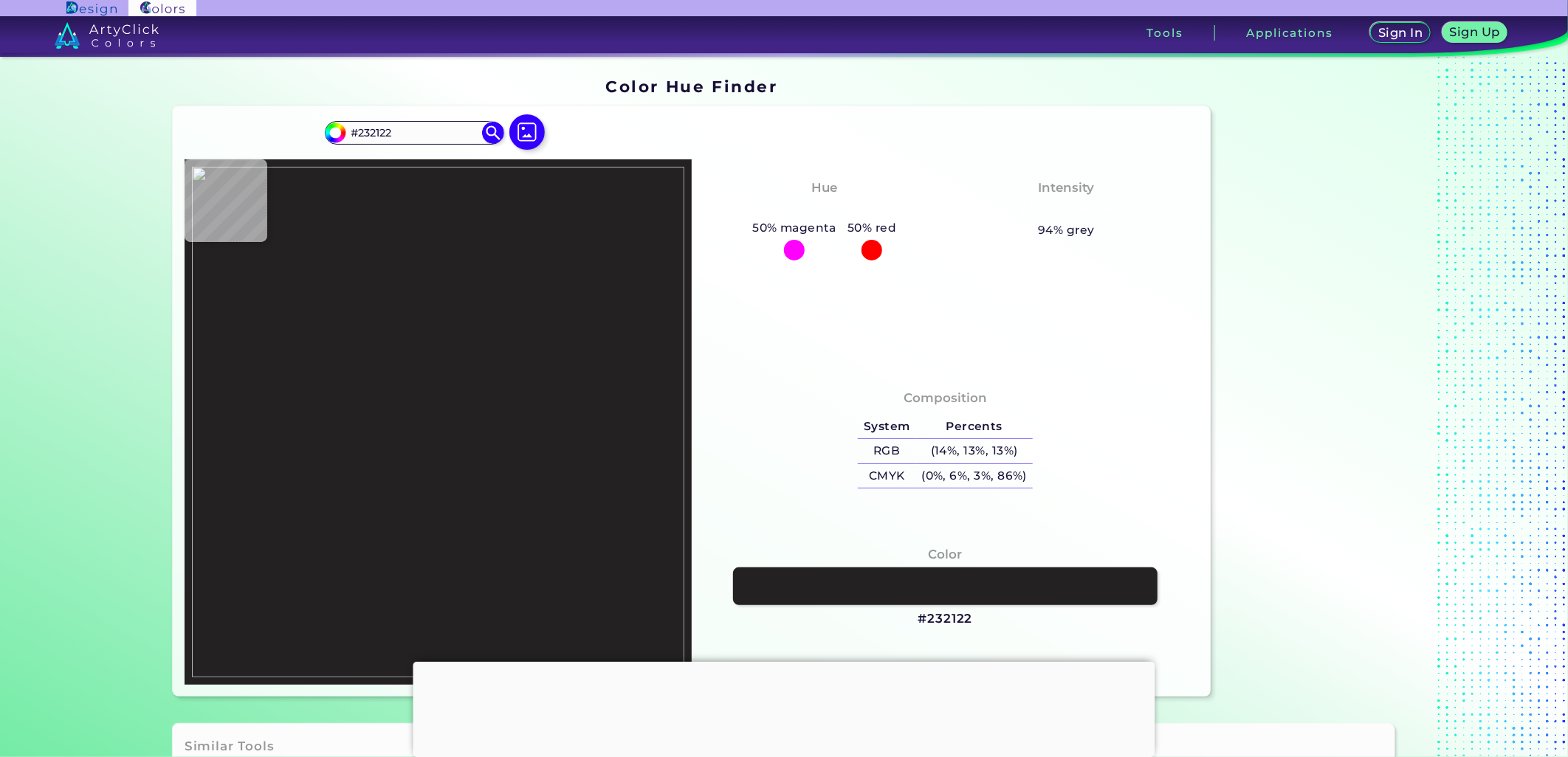
click at [517, 345] on div at bounding box center [438, 421] width 507 height 525
type input "#222021"
type input "#212121"
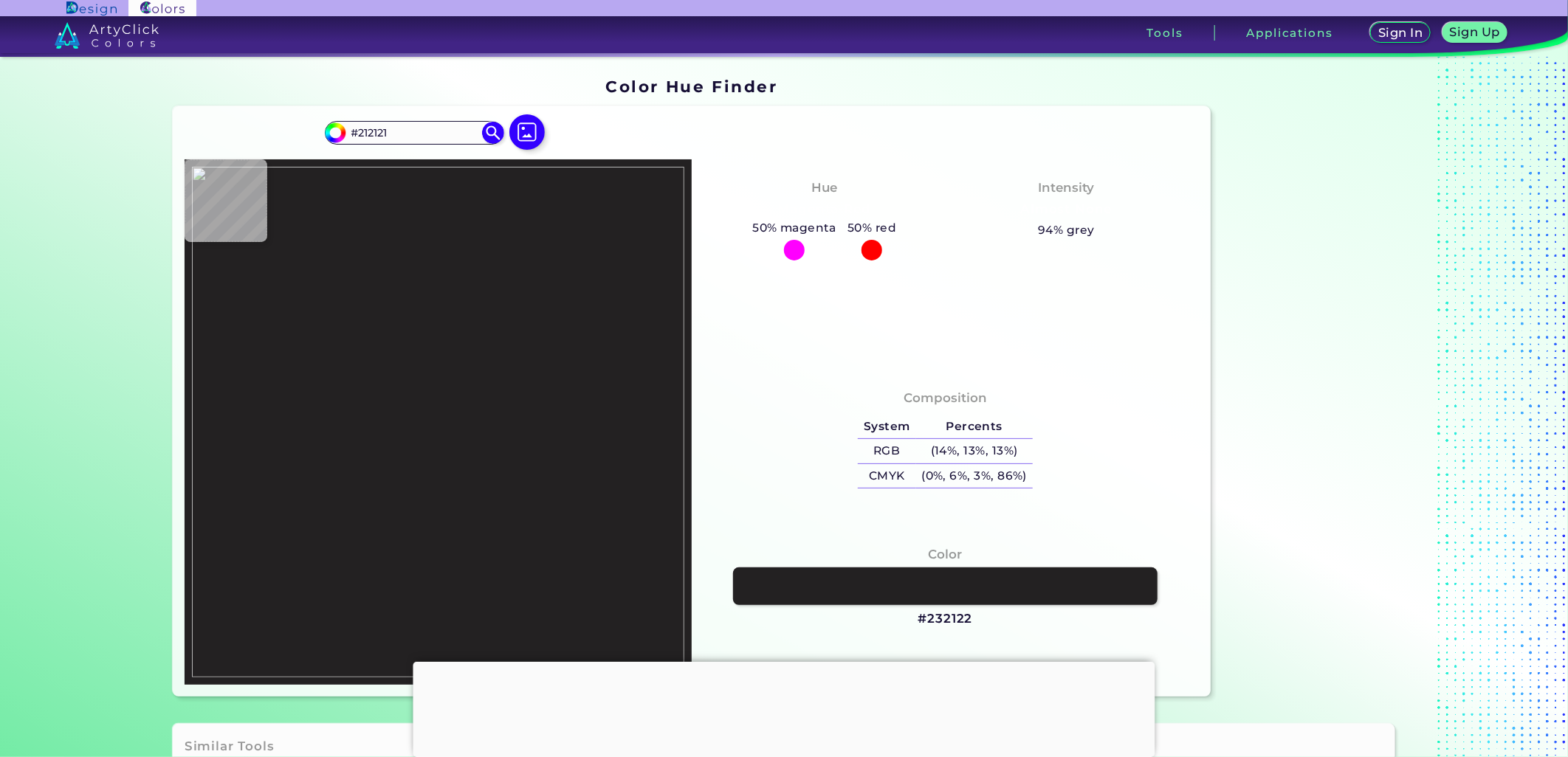
type input "#a4a4a4"
type input "#A4A4A4"
type input "#fefefe"
type input "#FEFEFE"
type input "#fdfcfd"
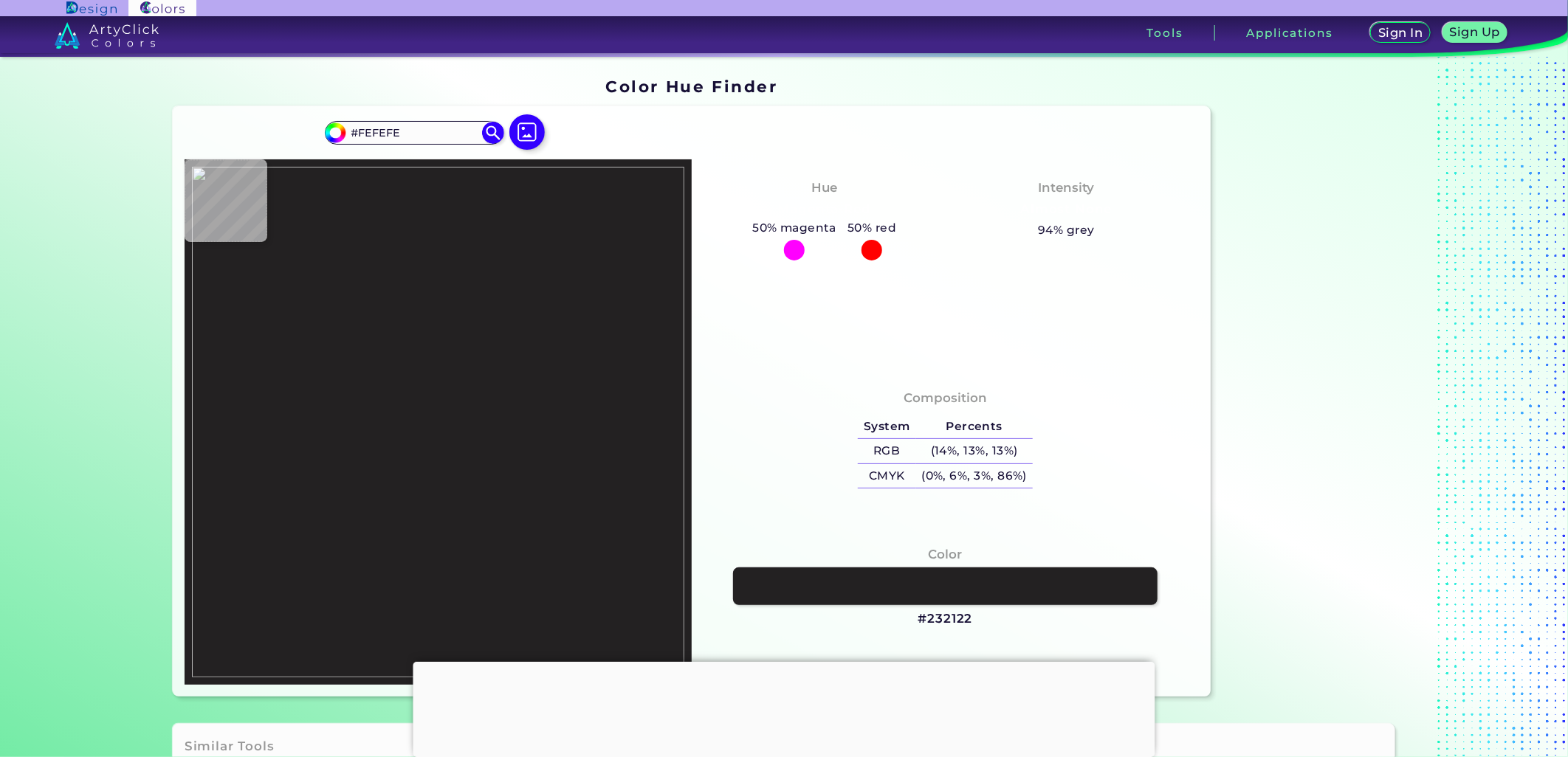
type input "#FDFCFD"
type input "#286ca8"
type input "#286CA8"
type input "#3d79a4"
type input "#3D79A4"
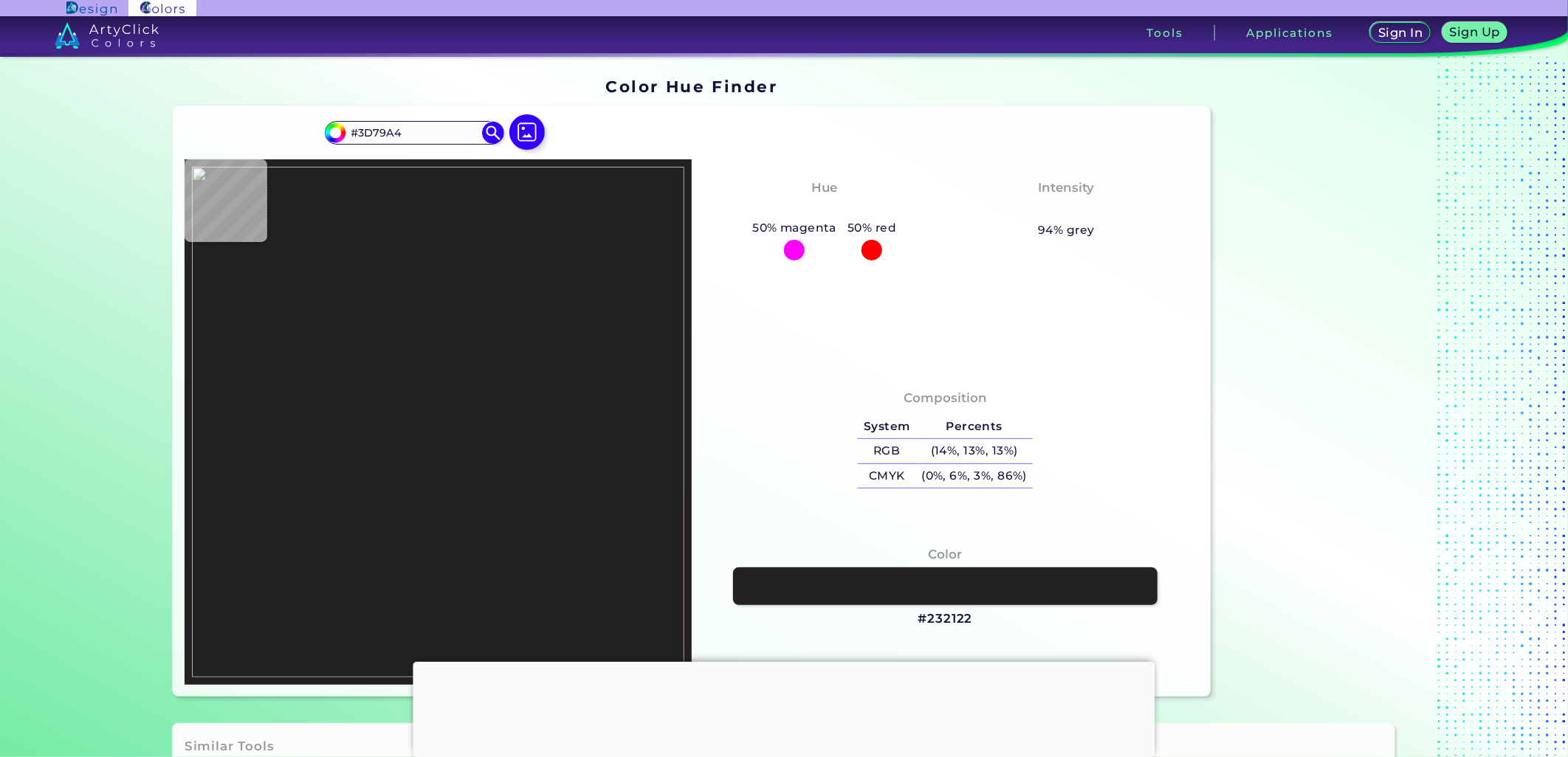
type input "#014b88"
type input "#014B88"
type input "#054a85"
type input "#054A85"
type input "#ffffff"
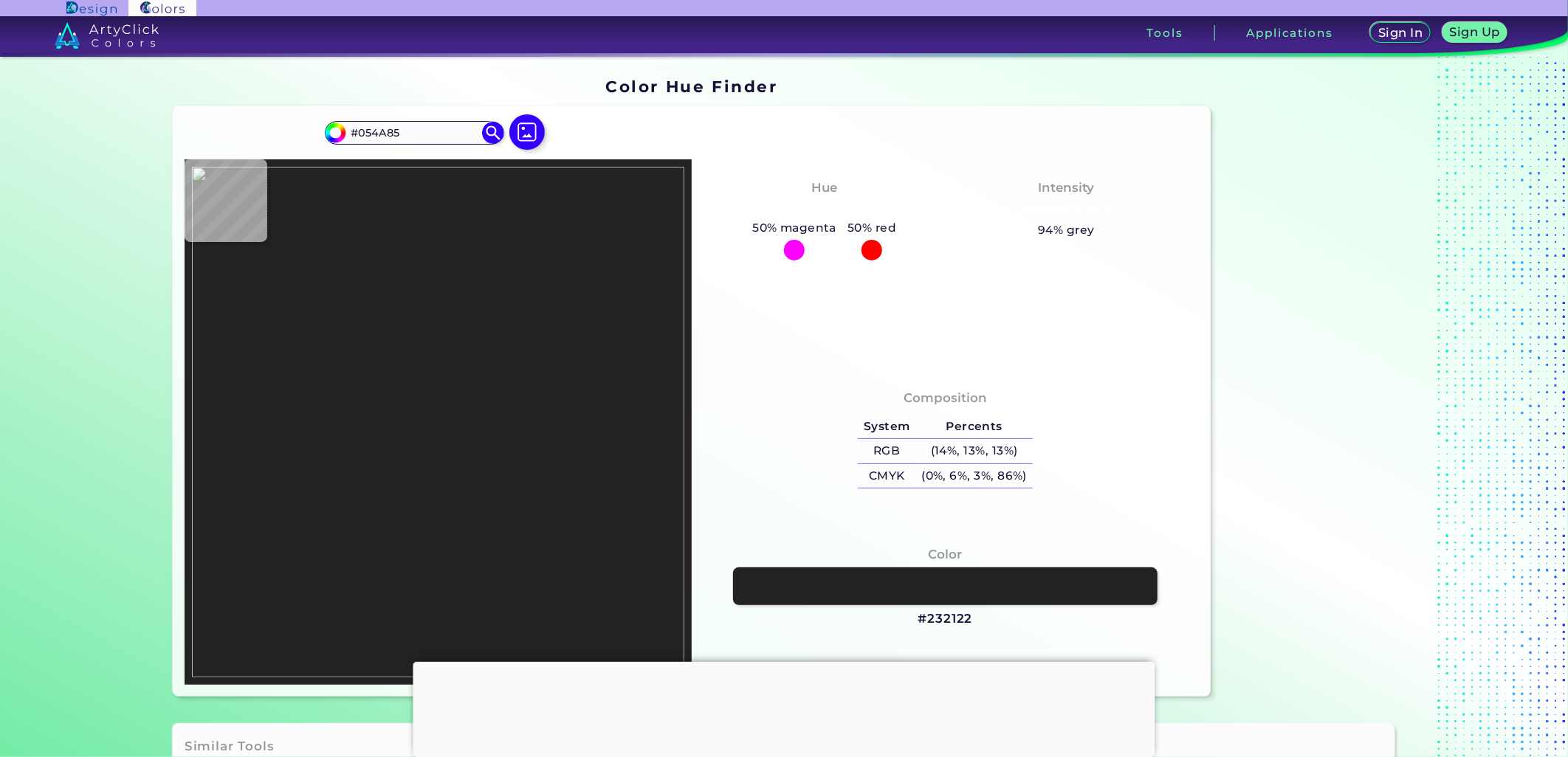
type input "#FFFFFF"
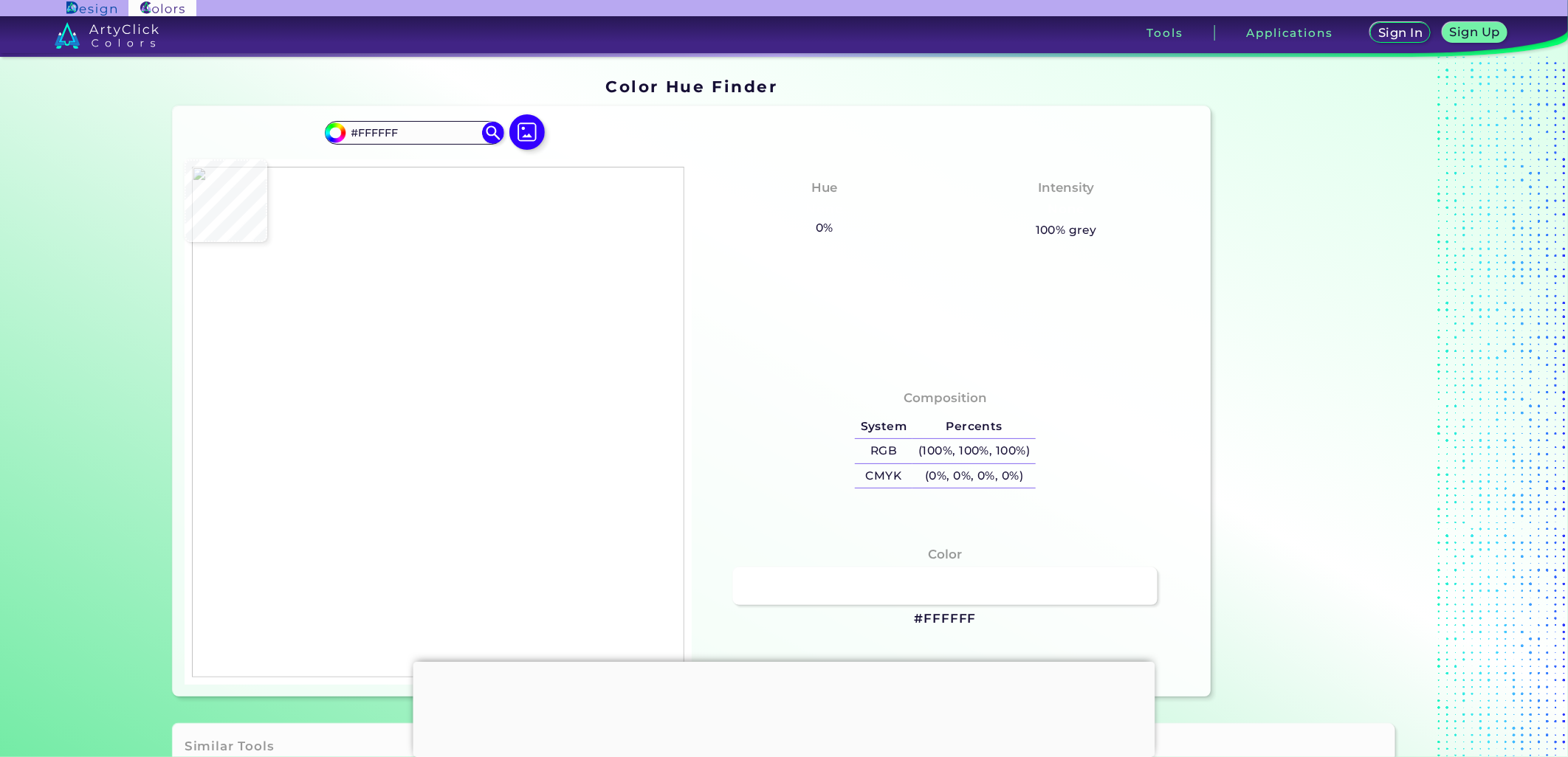
type input "#074985"
type input "#004d8b"
type input "#004D8B"
type input "#014b86"
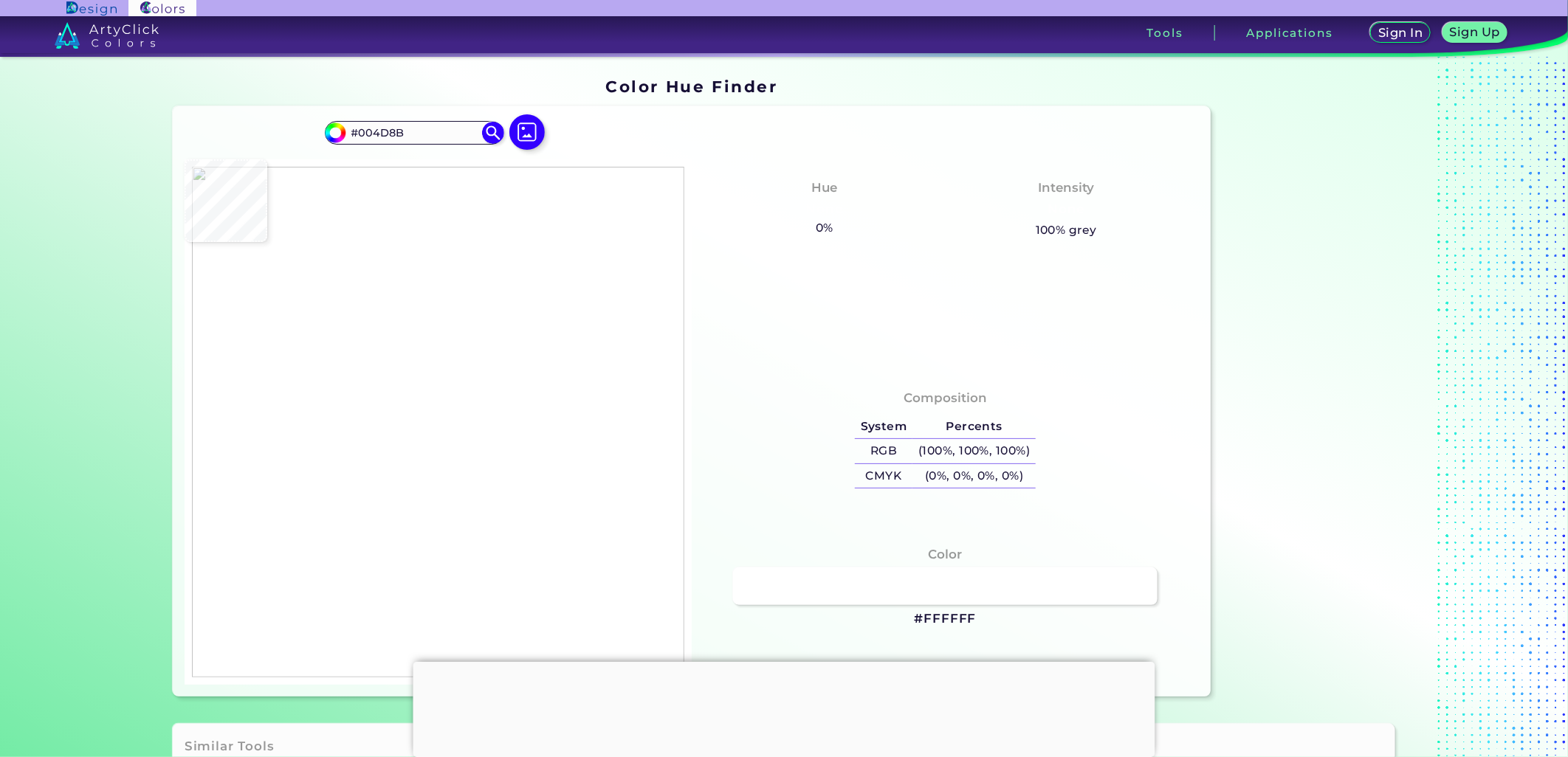
type input "#014B86"
type input "#014b88"
type input "#014B88"
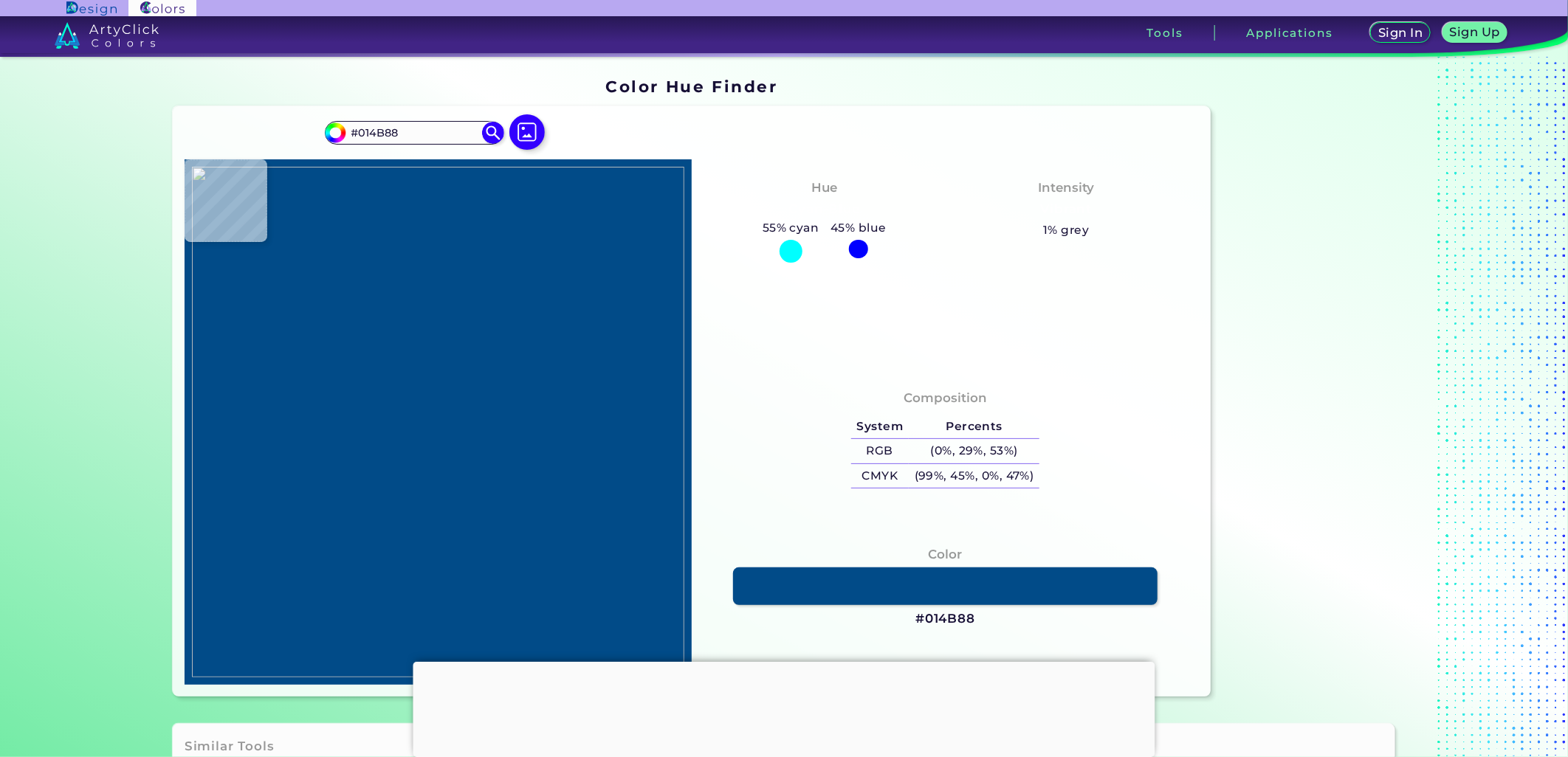
type input "#014b89"
type input "#014B89"
click at [607, 407] on img at bounding box center [438, 421] width 493 height 510
click at [607, 406] on img at bounding box center [438, 421] width 493 height 510
type input "#014b88"
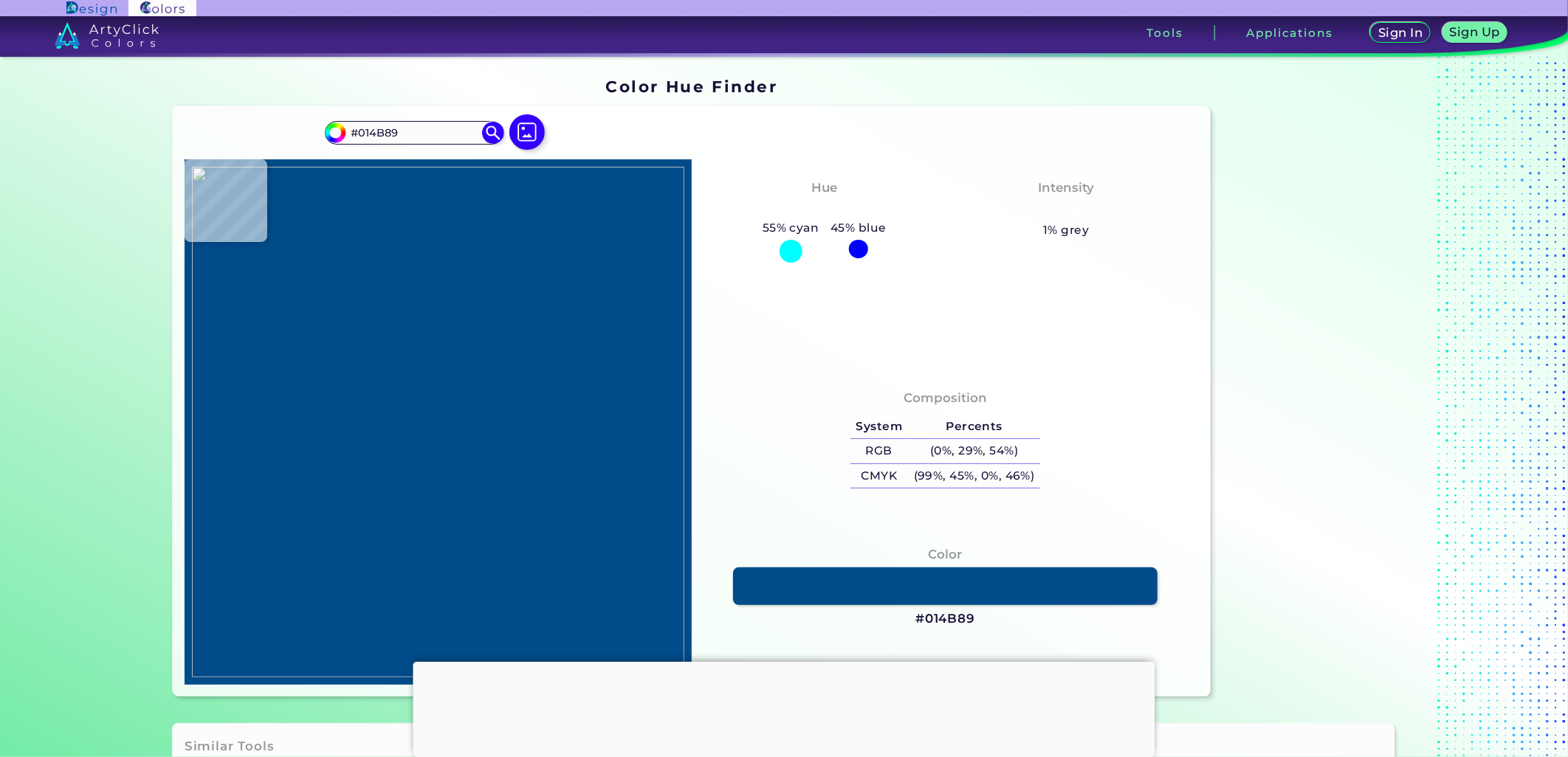
type input "#014B88"
type input "#074782"
type input "#ffffff"
type input "#FFFFFF"
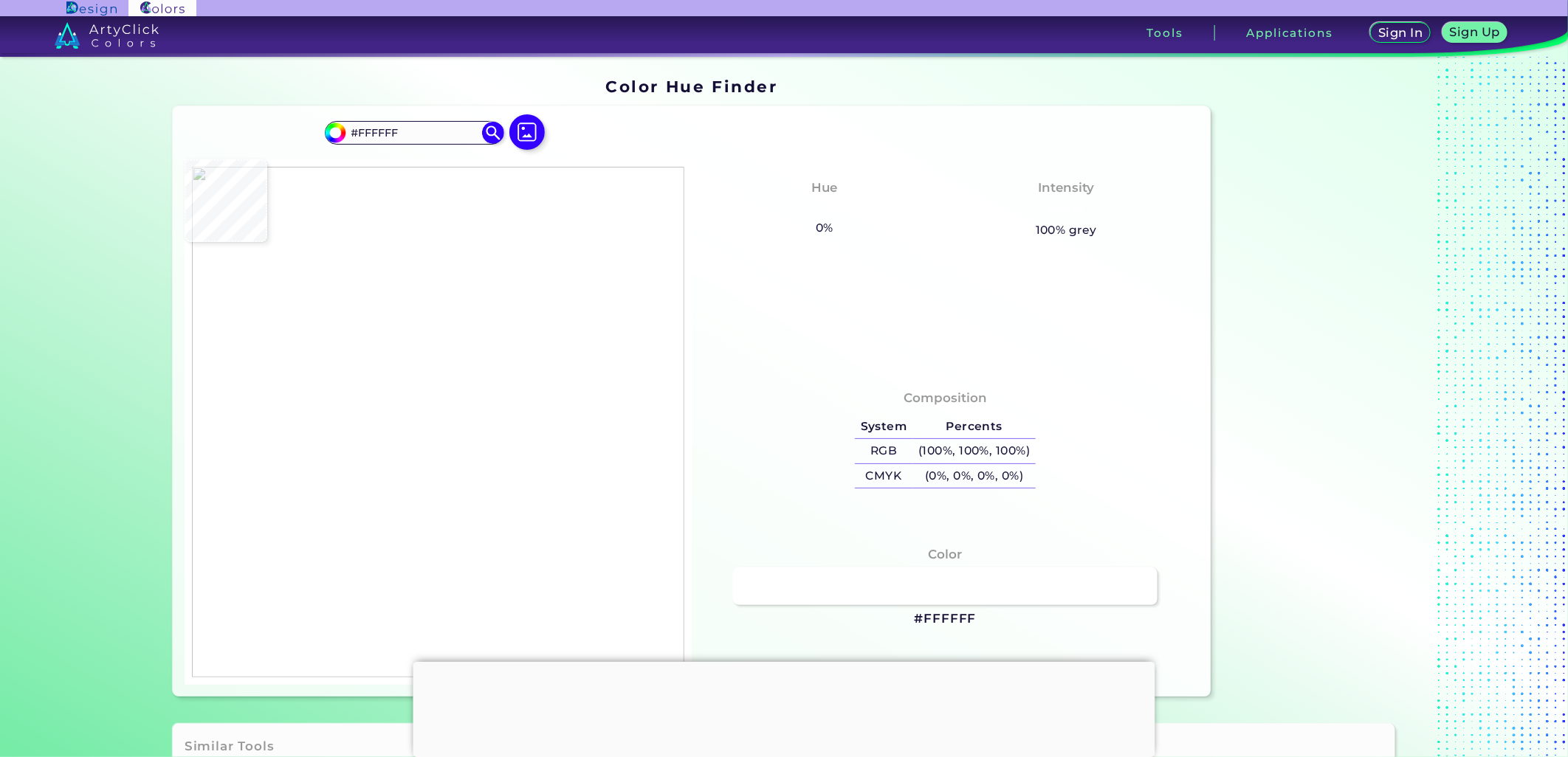
type input "#014b88"
type input "#014B88"
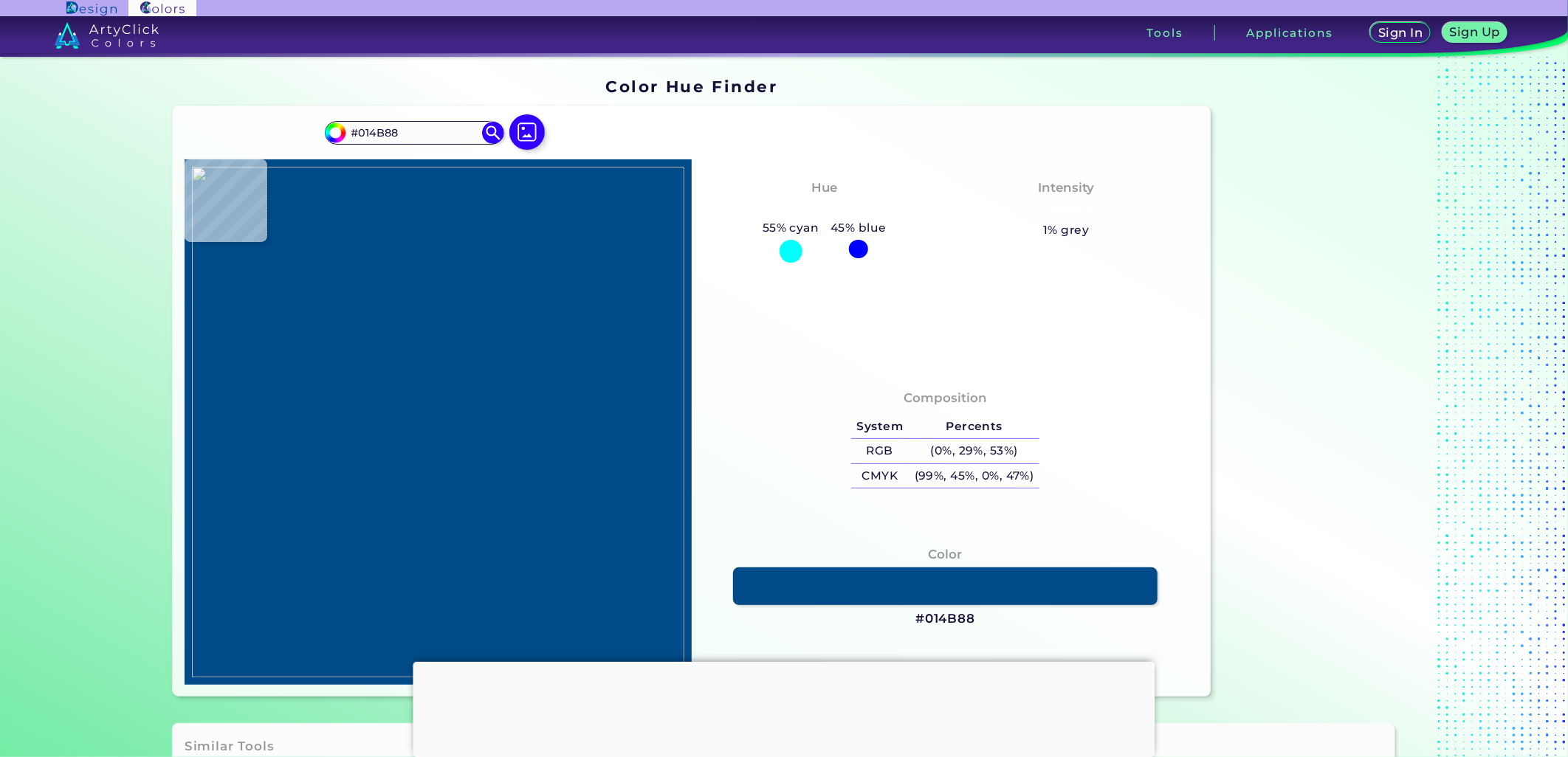
type input "#18497c"
type input "#18497C"
type input "#eafdff"
type input "#EAFDFF"
type input "#6093b7"
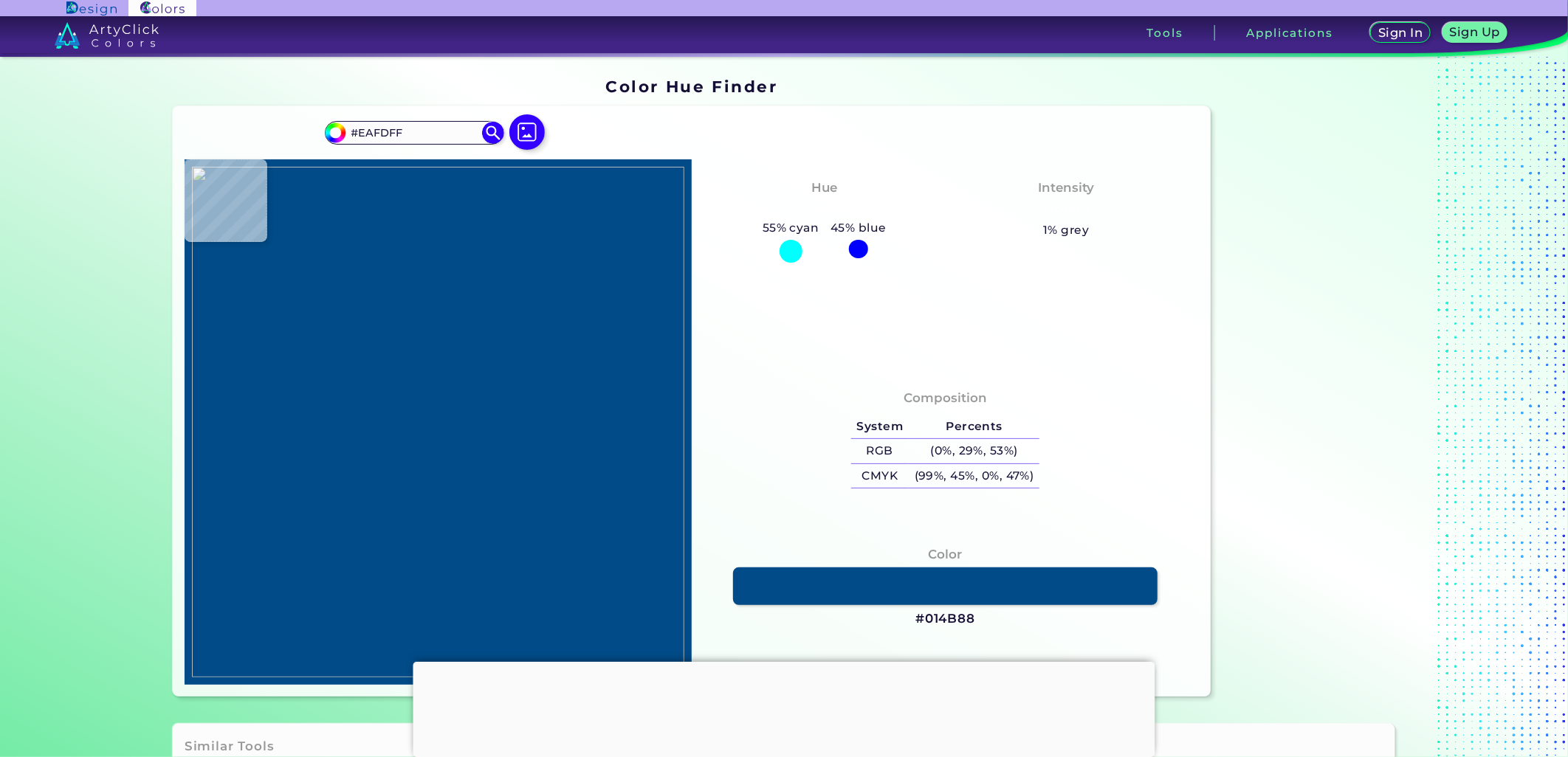
type input "#6093B7"
type input "#255a80"
type input "#255A80"
type input "#ffffff"
type input "#FFFFFF"
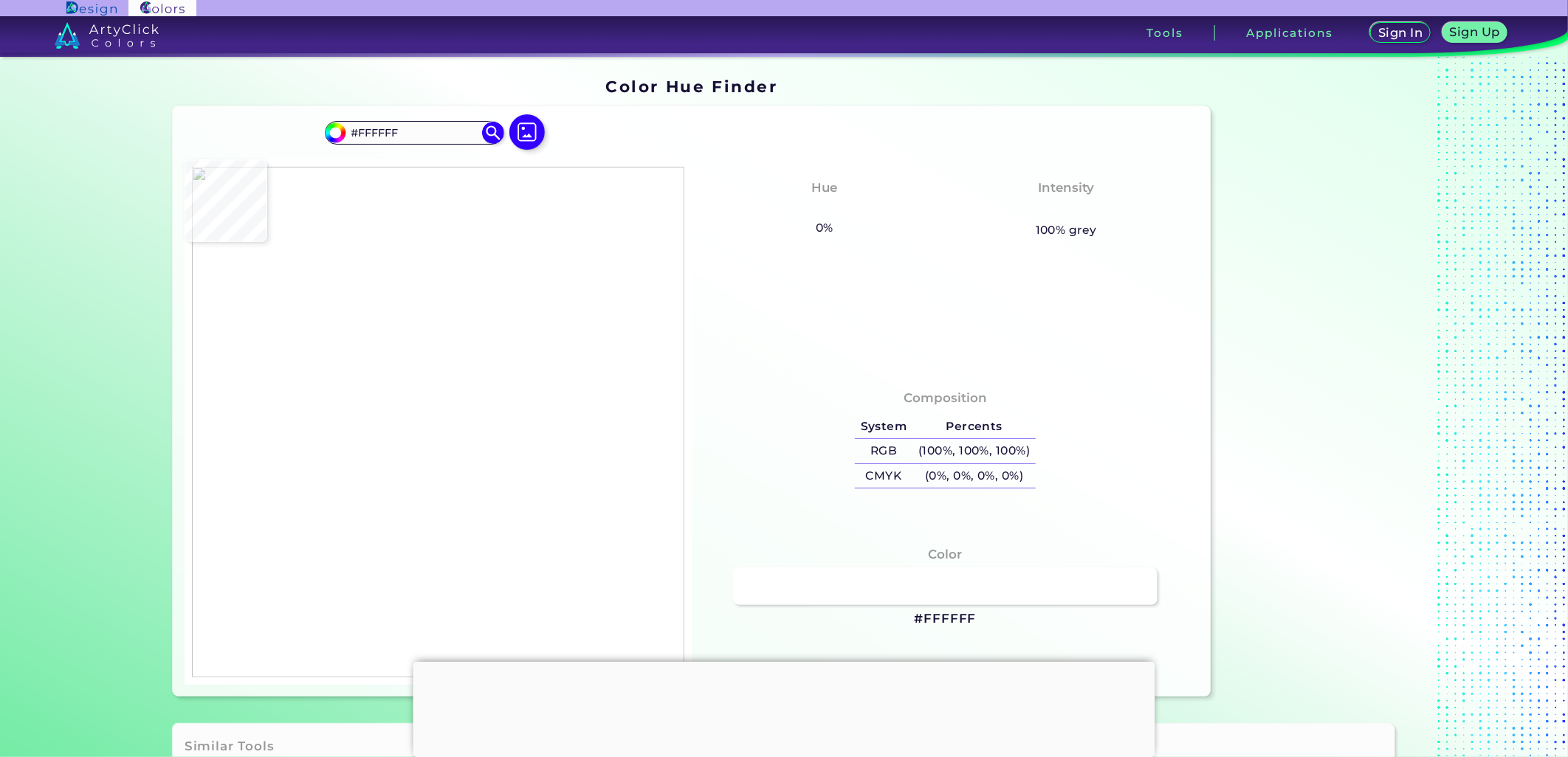
type input "#3269ab"
type input "#3269AB"
type input "#212021"
type input "#014b88"
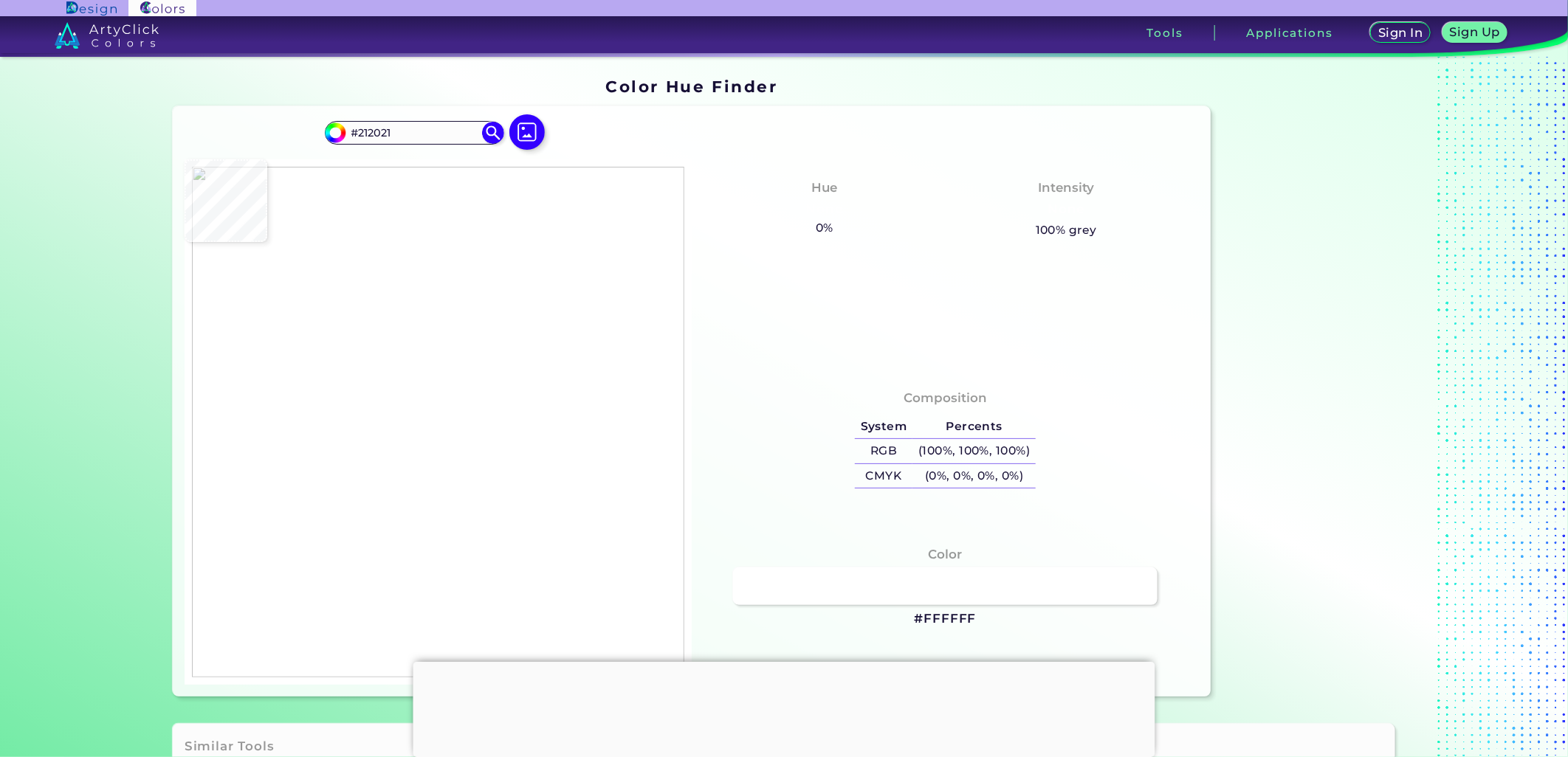
type input "#014B88"
type input "#ffffff"
type input "#FFFFFF"
type input "#fffffd"
type input "#FFFFFD"
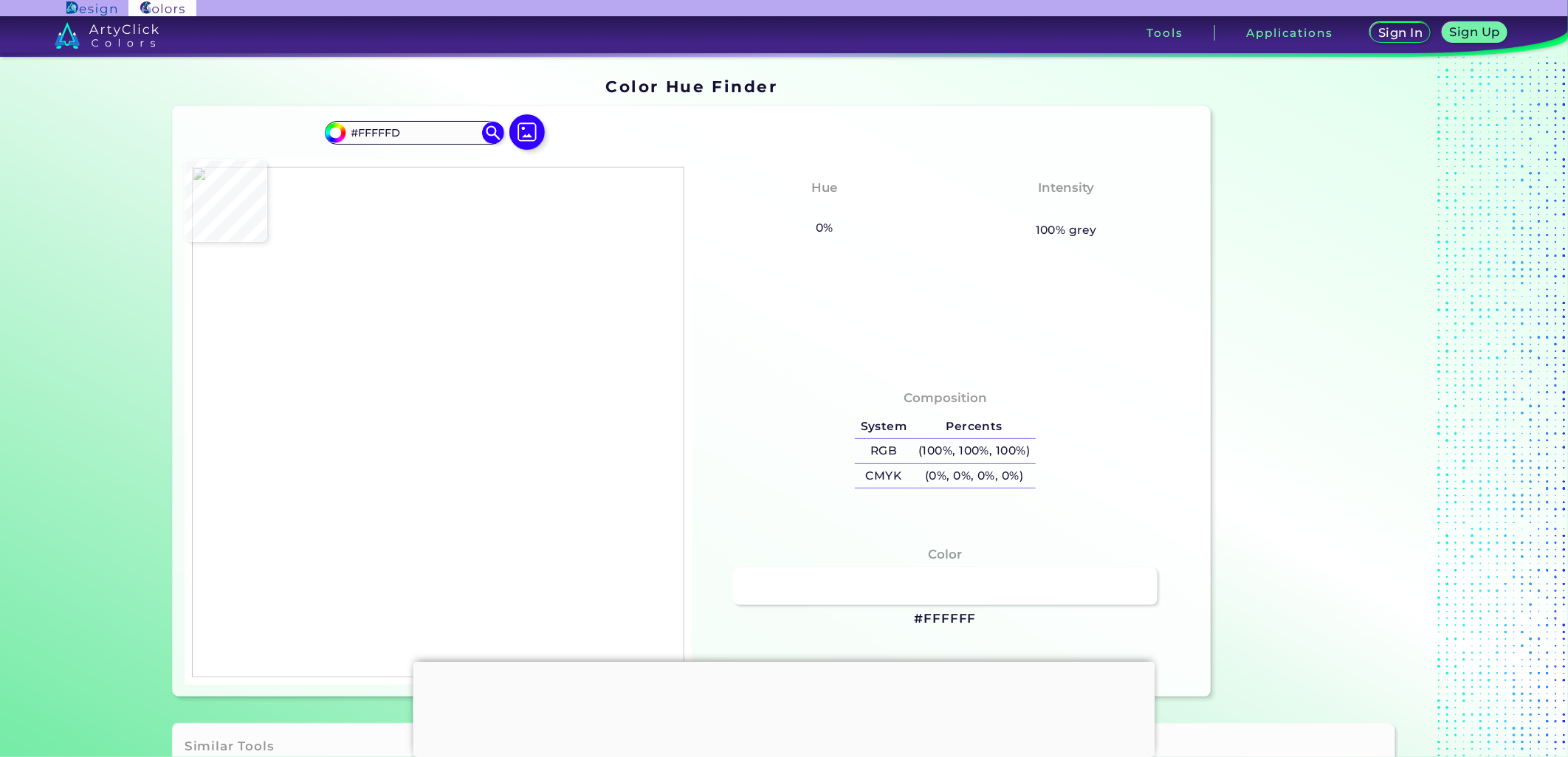
type input "#eaffff"
type input "#EAFFFF"
type input "#0a467c"
type input "#0A467C"
type input "#004f88"
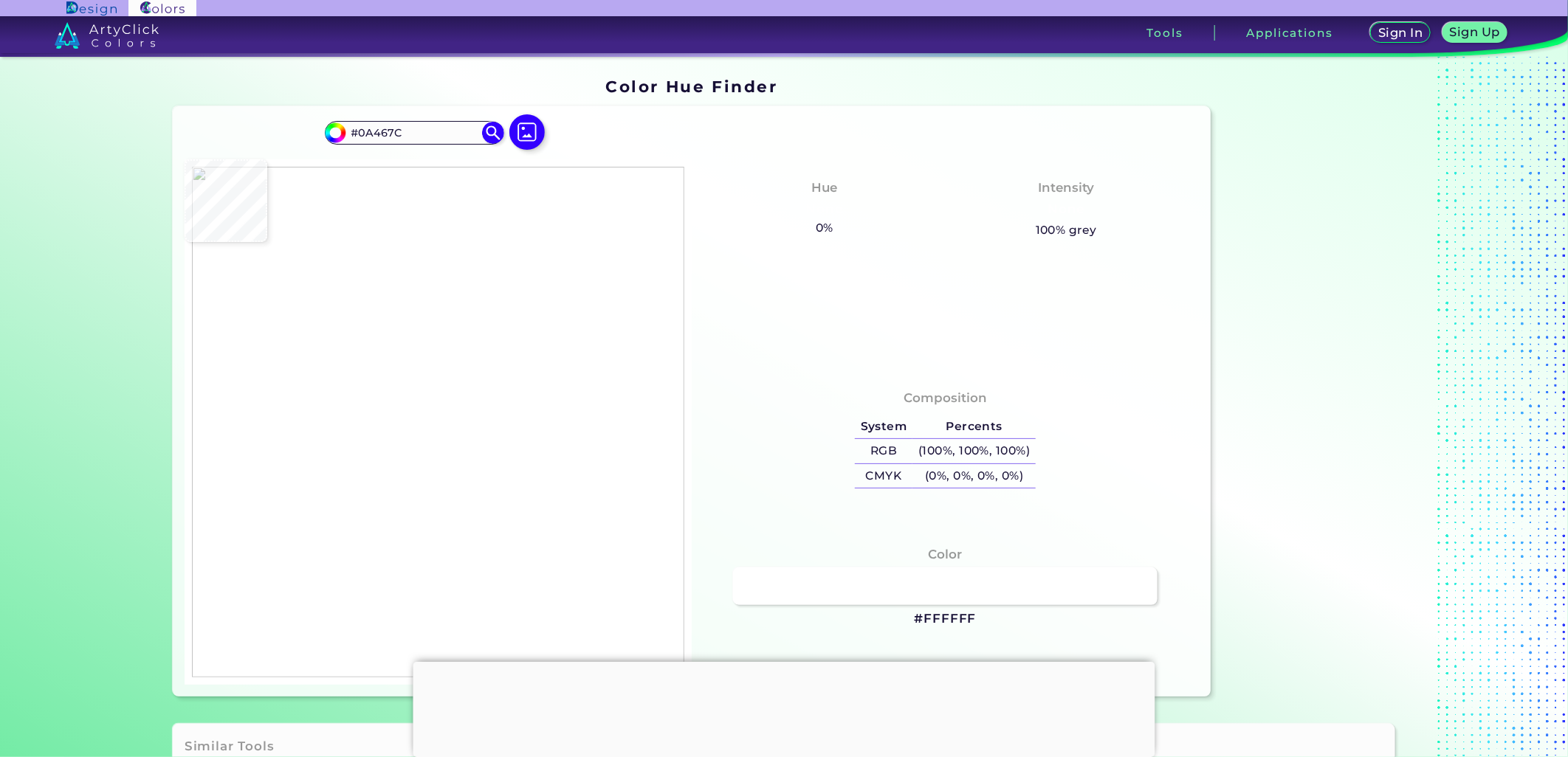
type input "#004F88"
type input "#014b88"
type input "#014B88"
type input "#004b86"
type input "#004B86"
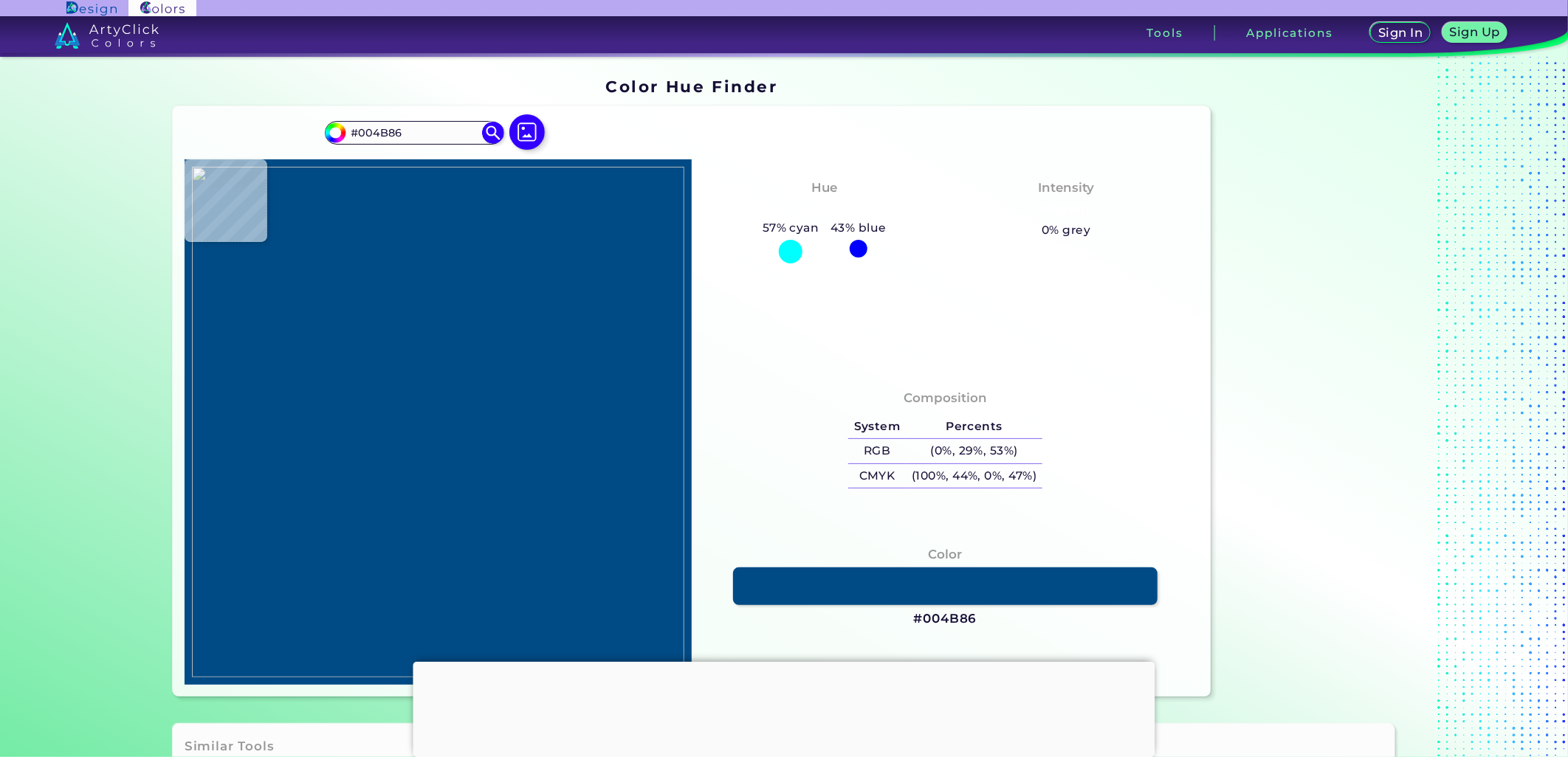
type input "#034f76"
type input "#034F76"
type input "#0c4986"
type input "#0C4986"
type input "#fcfdfd"
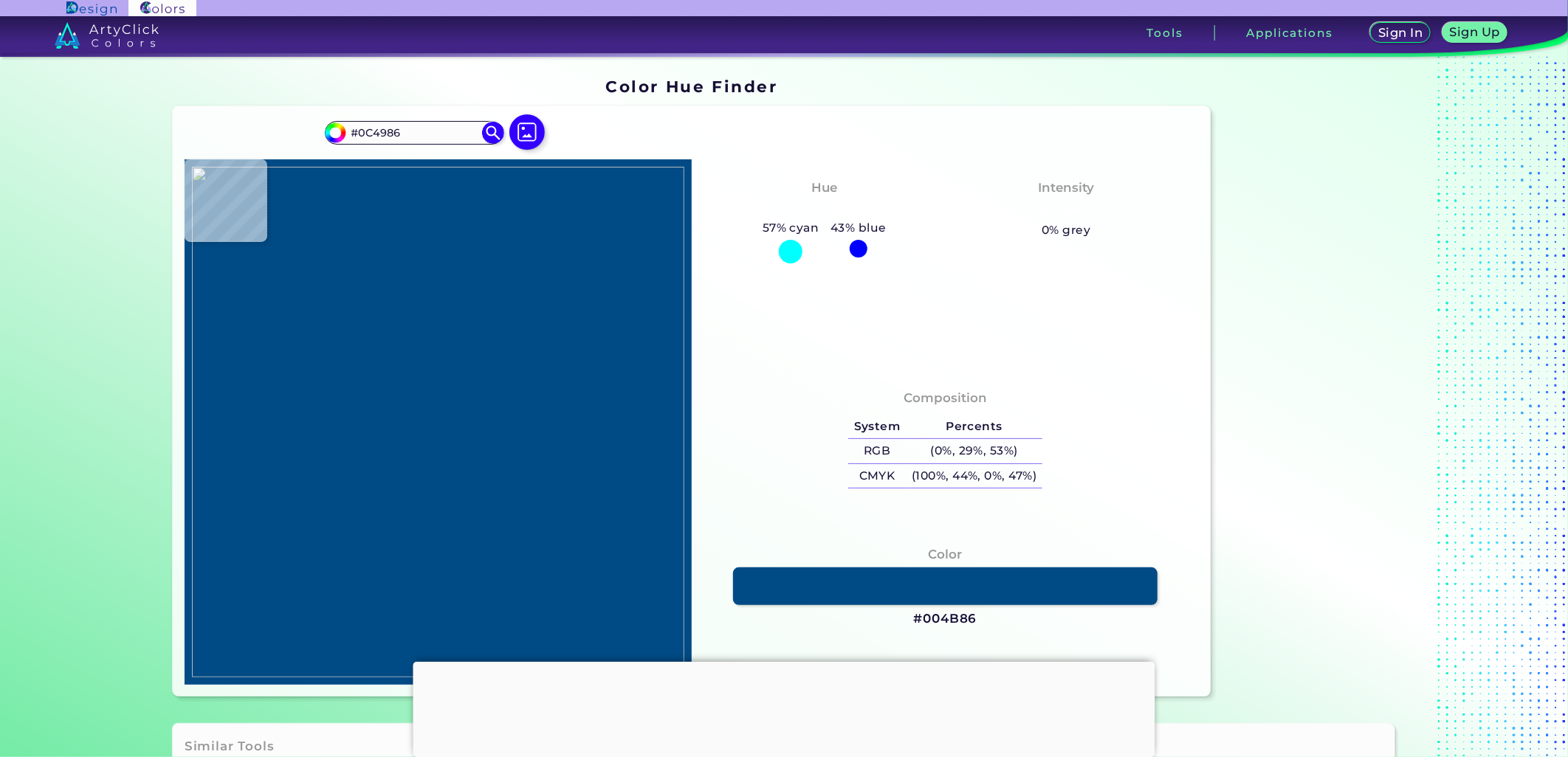
type input "#FCFDFD"
click at [608, 419] on img at bounding box center [438, 421] width 493 height 510
